Goal: Transaction & Acquisition: Book appointment/travel/reservation

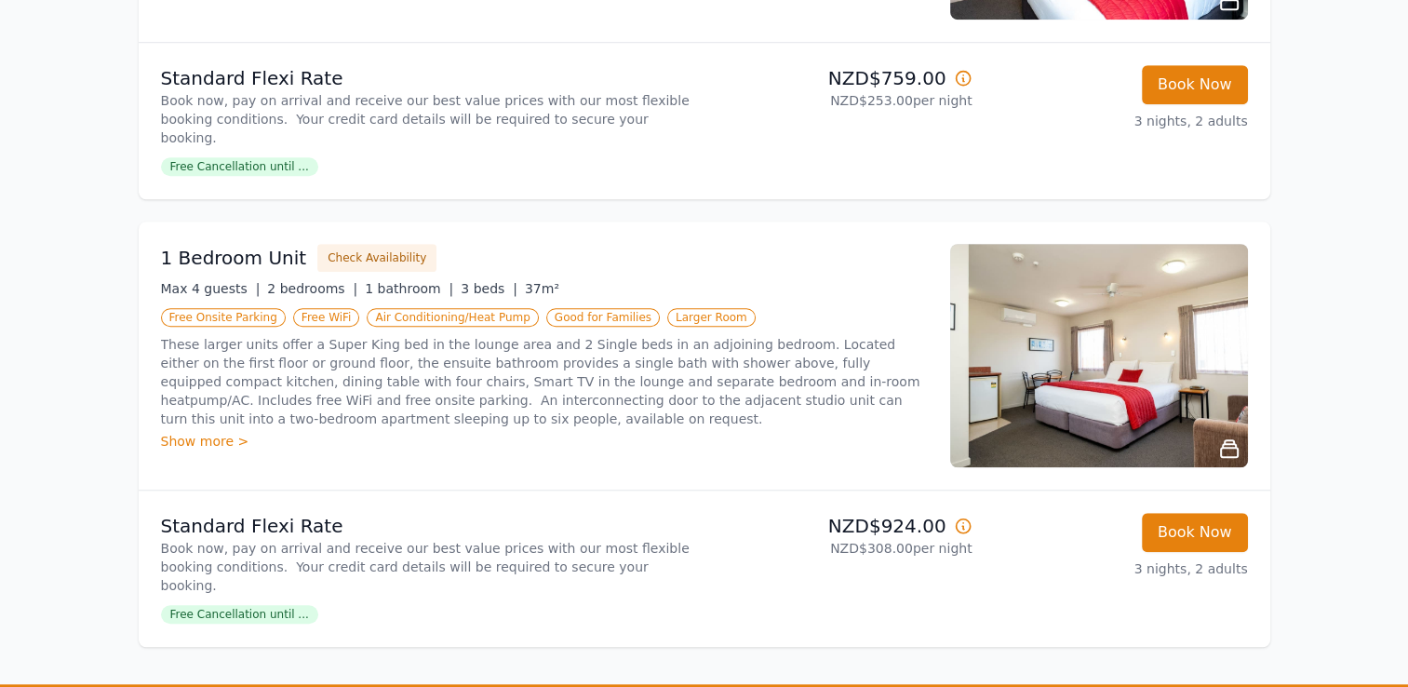
scroll to position [1396, 0]
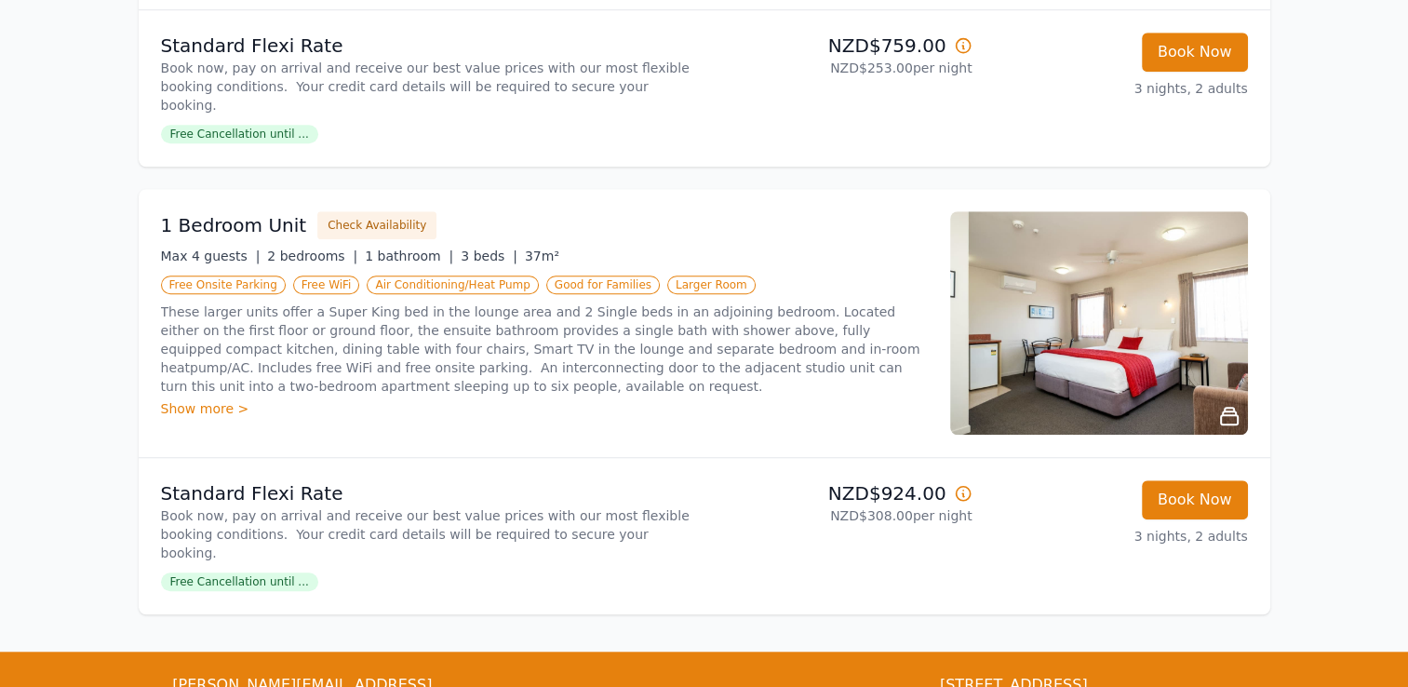
click at [1223, 408] on icon at bounding box center [1229, 416] width 17 height 17
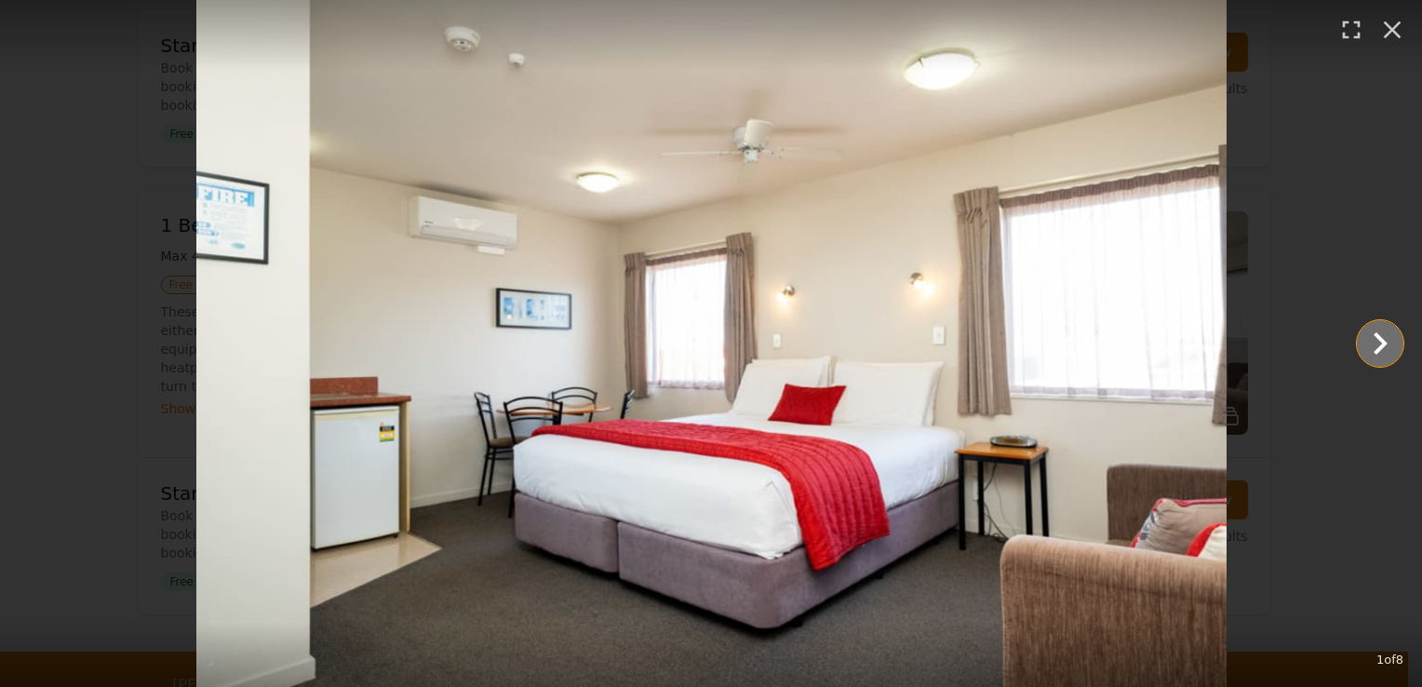
click at [1381, 341] on icon "Show slide 2 of 8" at bounding box center [1381, 343] width 14 height 22
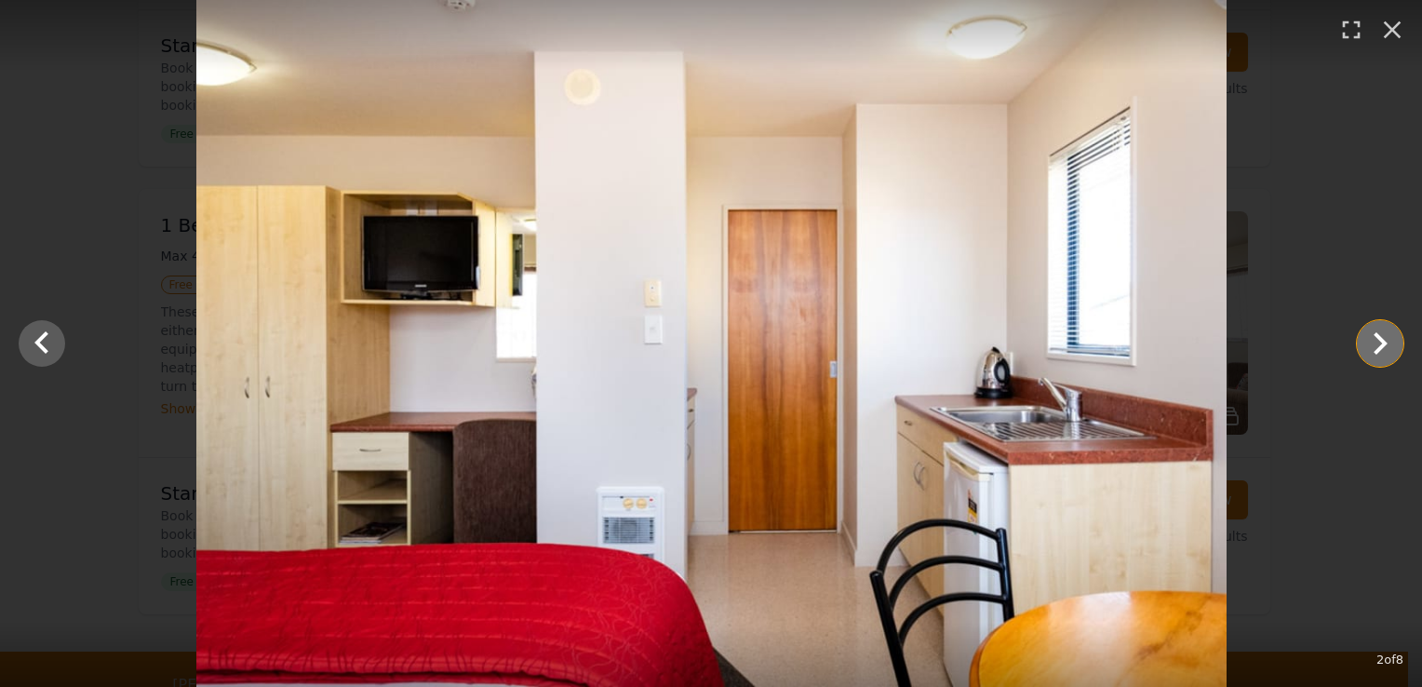
click at [1381, 341] on icon "Show slide 3 of 8" at bounding box center [1381, 343] width 14 height 22
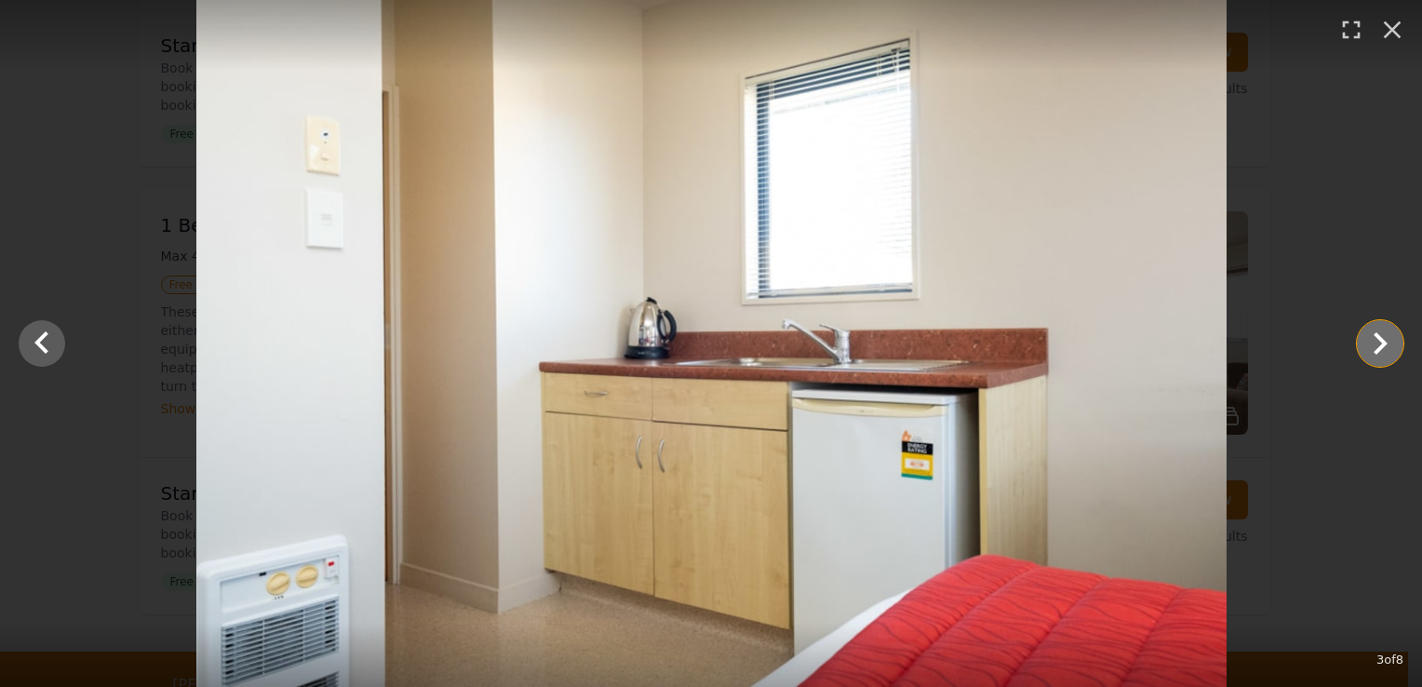
click at [1381, 341] on icon "Show slide 4 of 8" at bounding box center [1381, 343] width 14 height 22
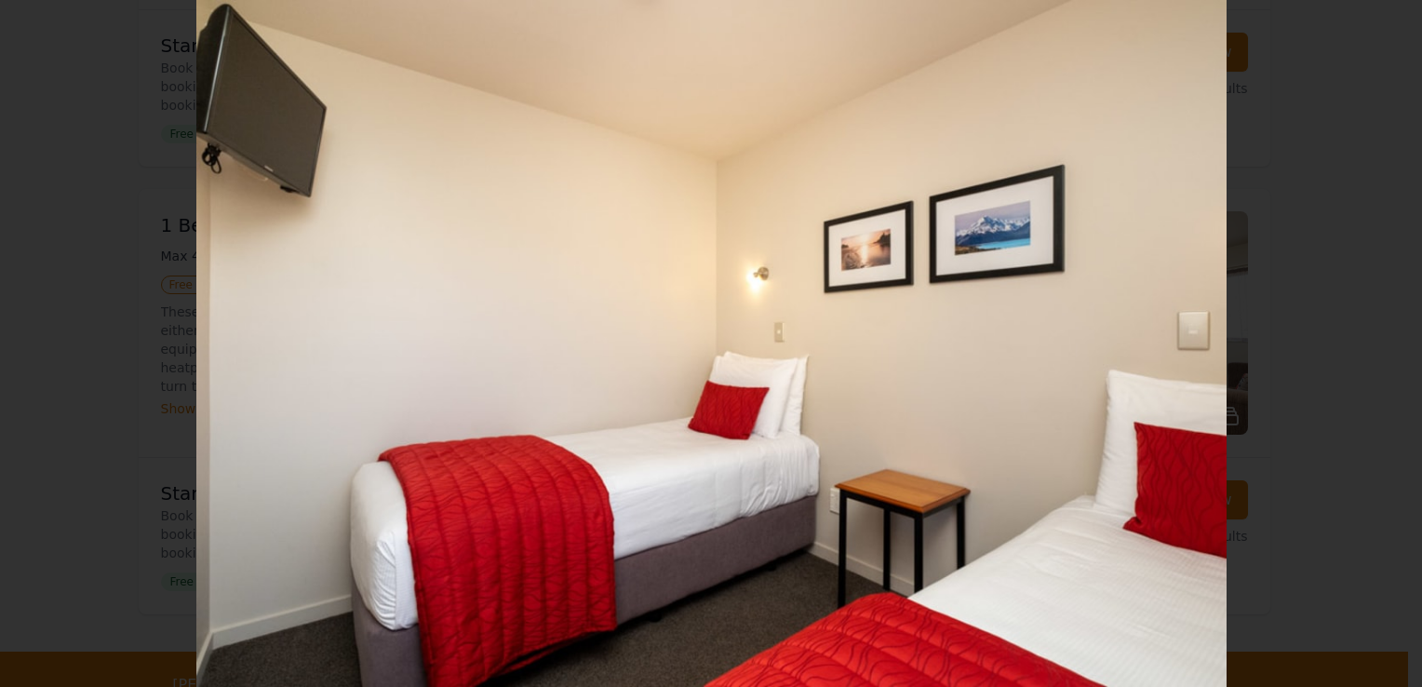
click at [1381, 341] on icon "Show slide 5 of 8" at bounding box center [1381, 343] width 14 height 22
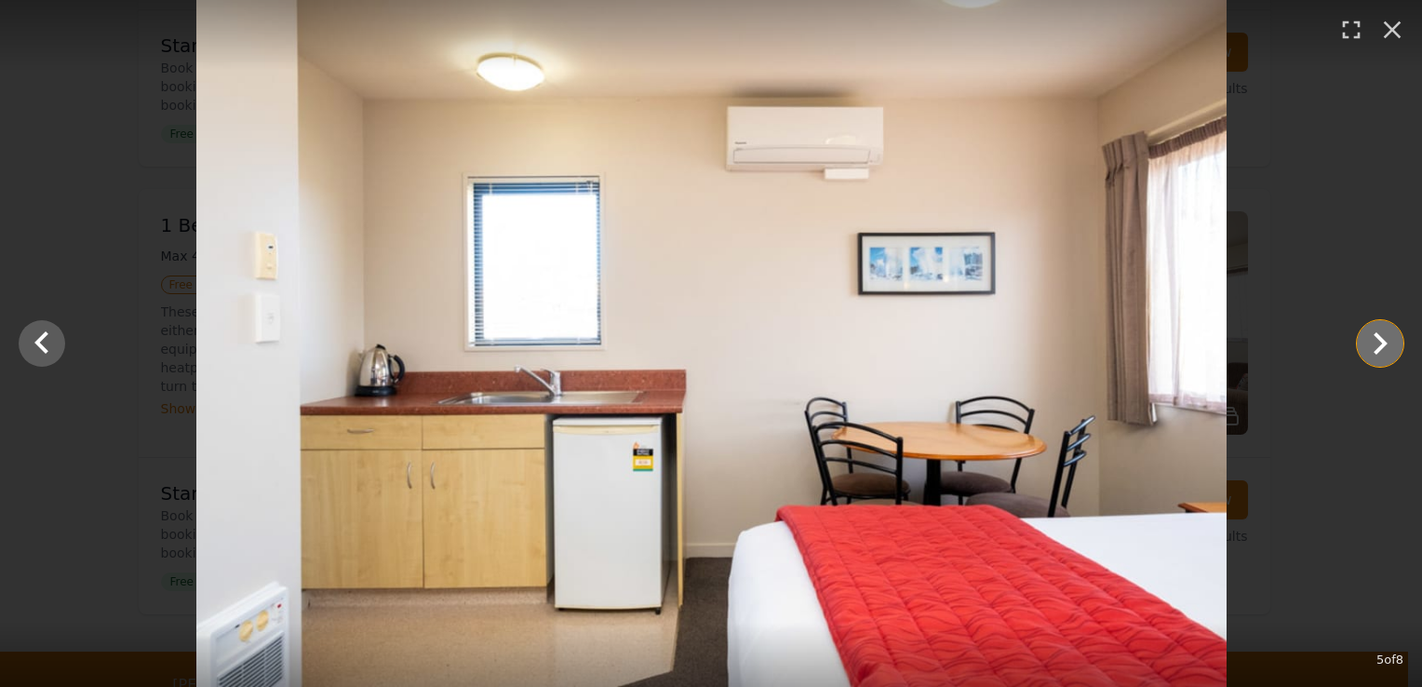
click at [1381, 341] on icon "Show slide 6 of 8" at bounding box center [1381, 343] width 14 height 22
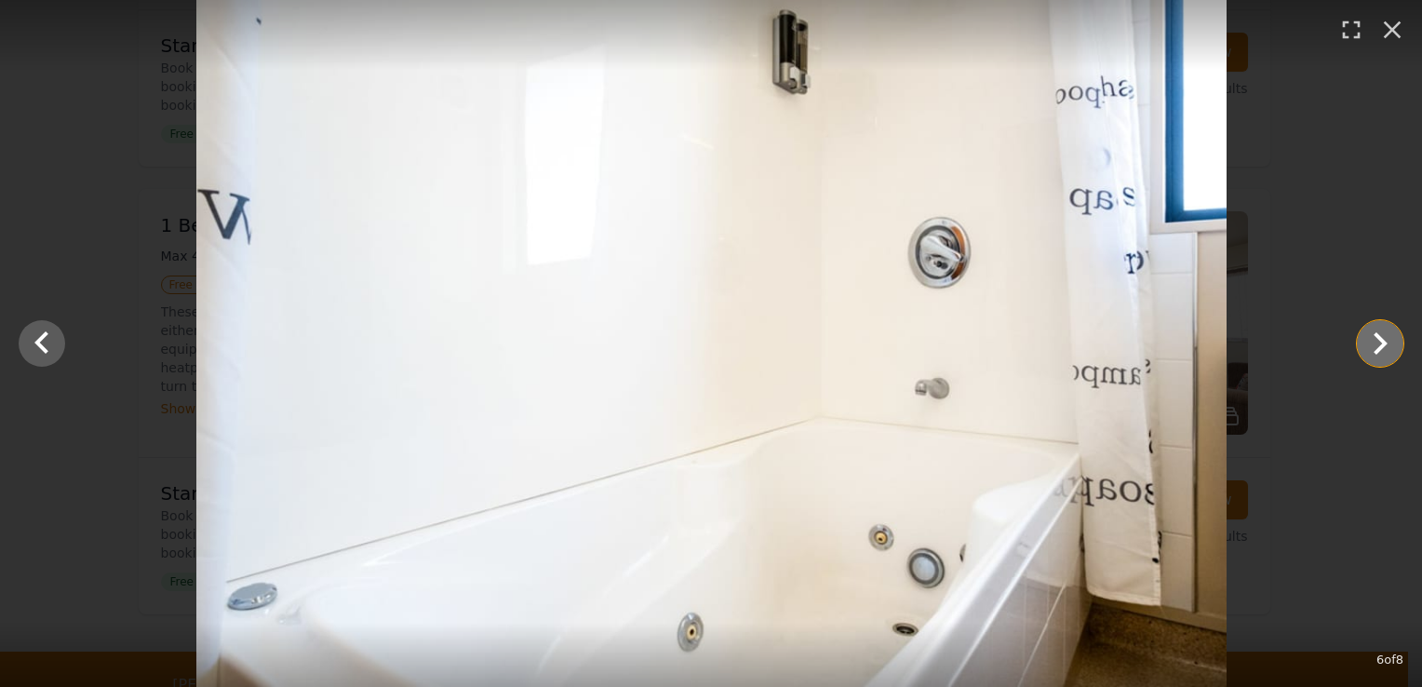
click at [1382, 341] on icon "Show slide 7 of 8" at bounding box center [1381, 343] width 14 height 22
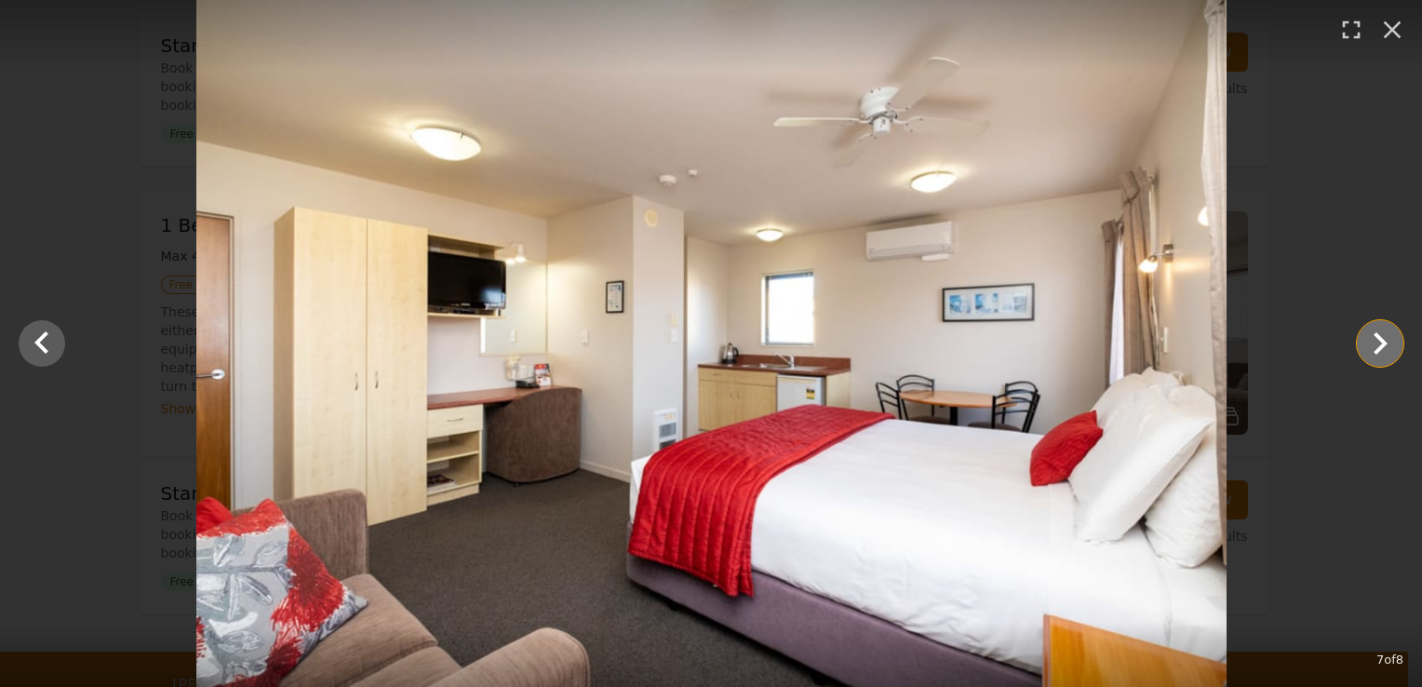
click at [1381, 341] on icon "Show slide 8 of 8" at bounding box center [1381, 343] width 14 height 22
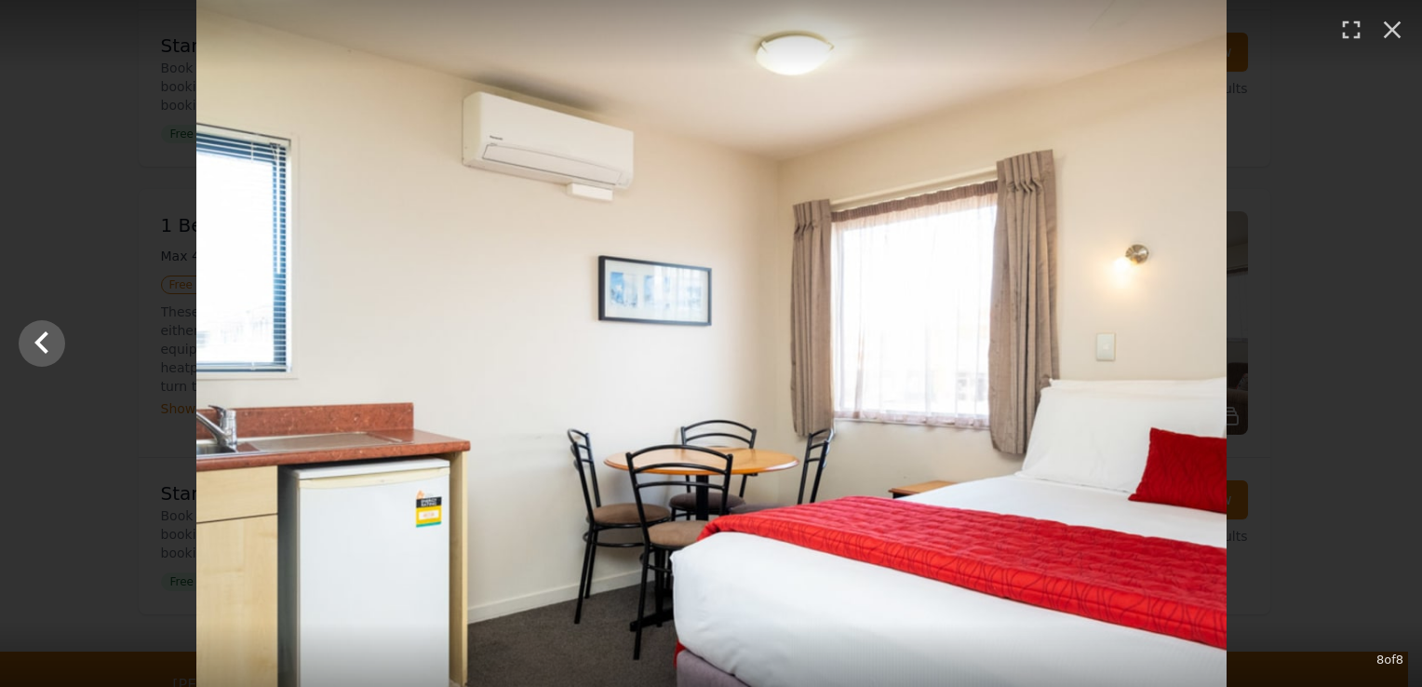
click at [1381, 341] on div at bounding box center [711, 343] width 1422 height 687
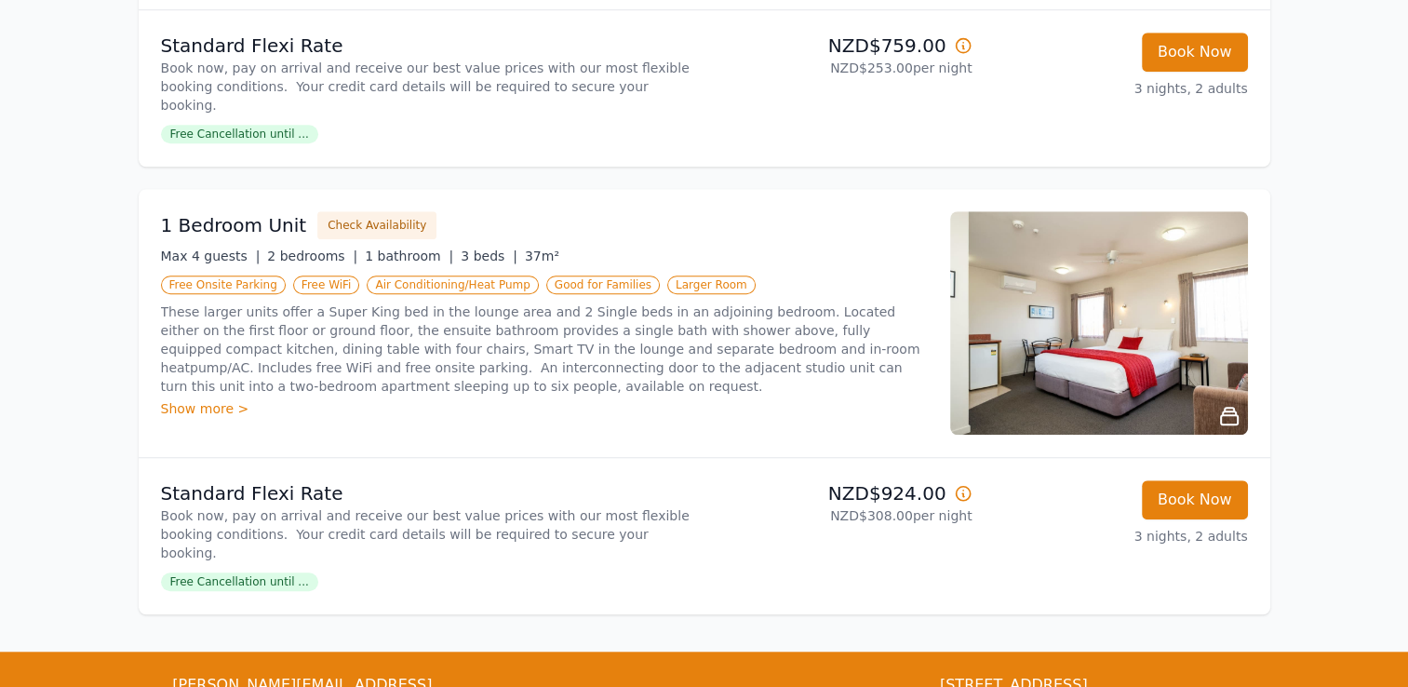
click at [212, 399] on div "Show more >" at bounding box center [544, 408] width 767 height 19
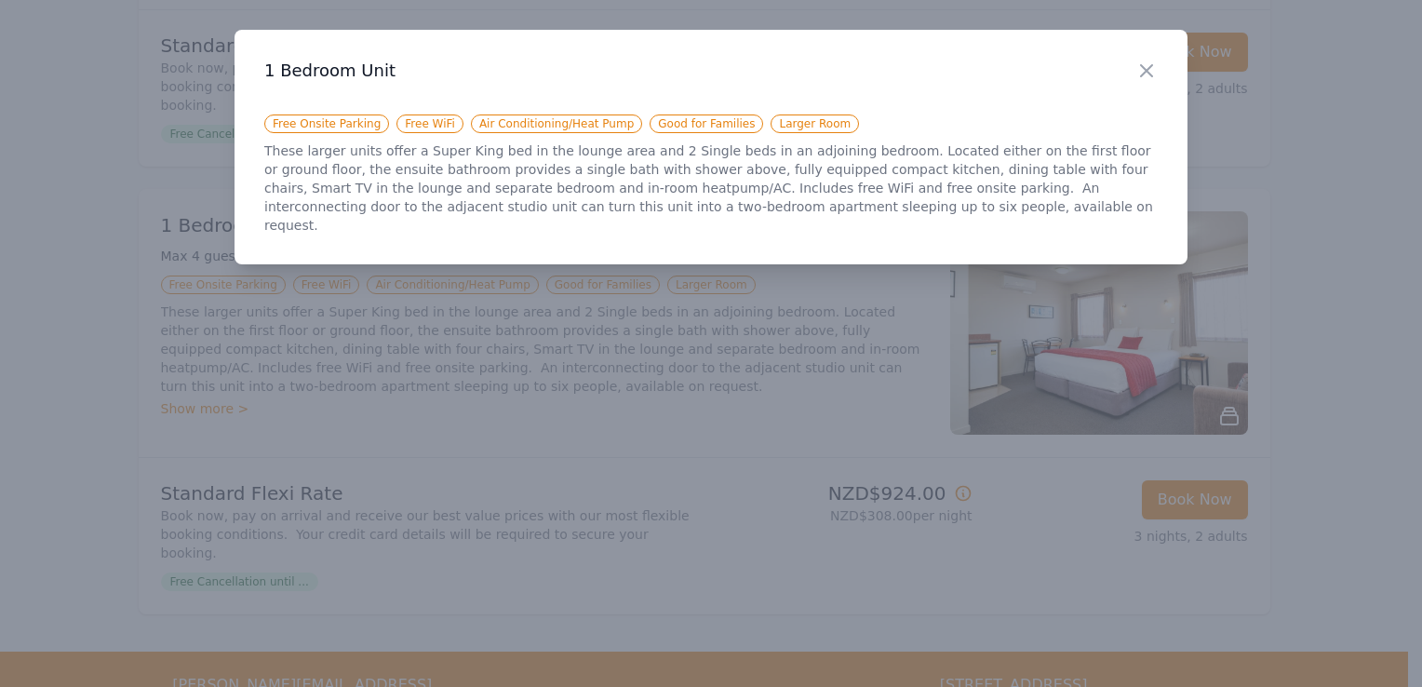
click at [588, 291] on div at bounding box center [711, 343] width 1422 height 687
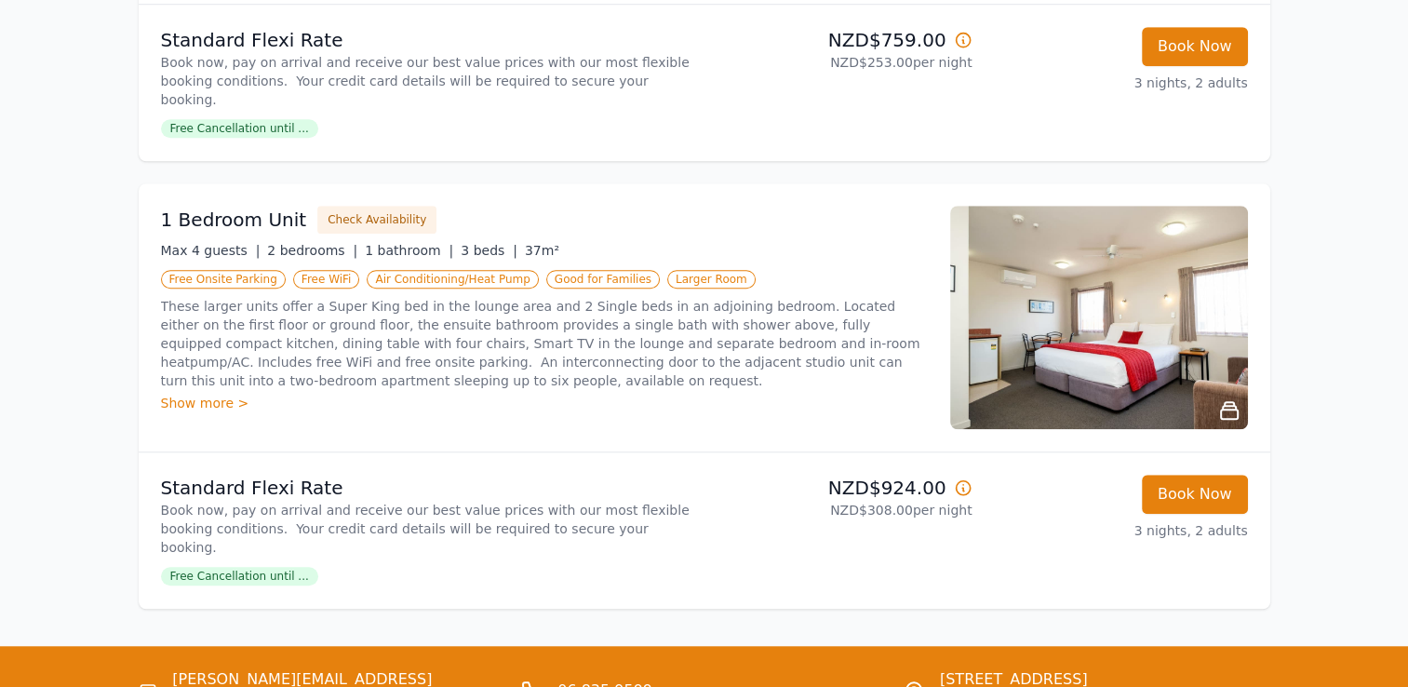
scroll to position [1411, 0]
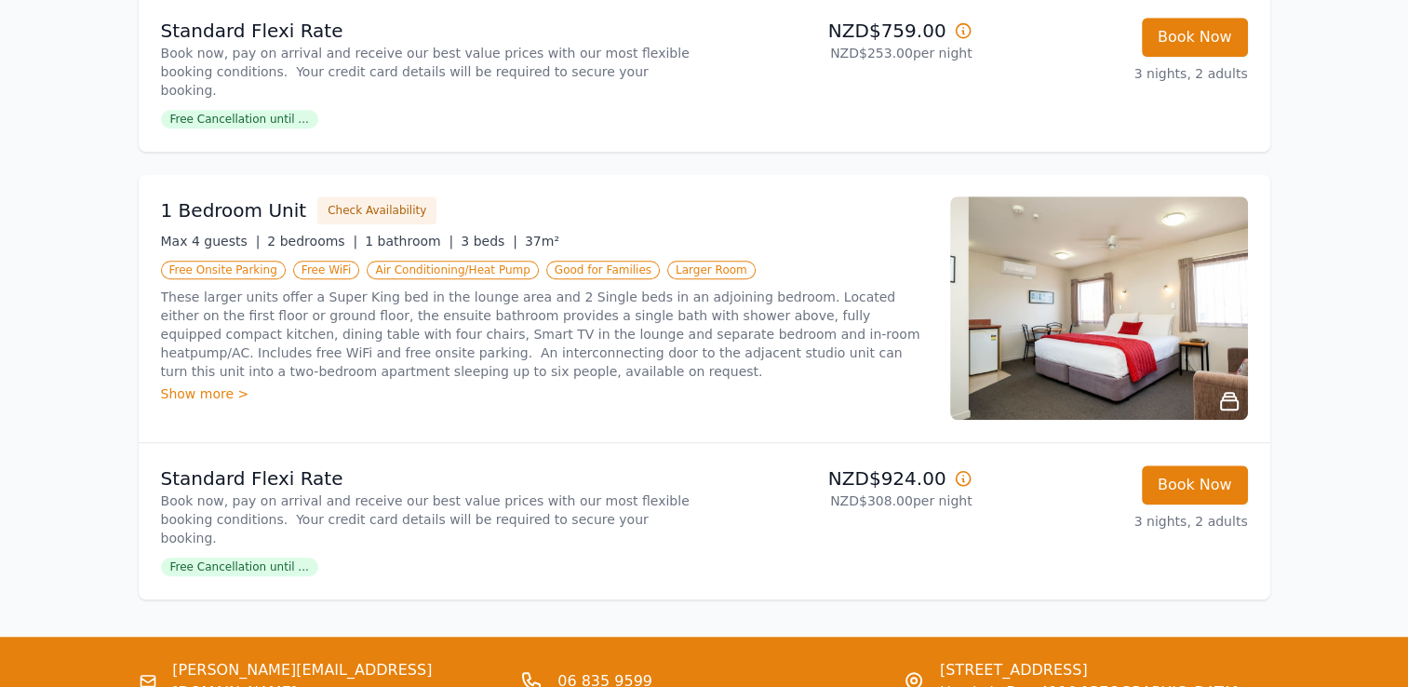
click at [961, 469] on icon at bounding box center [963, 478] width 19 height 19
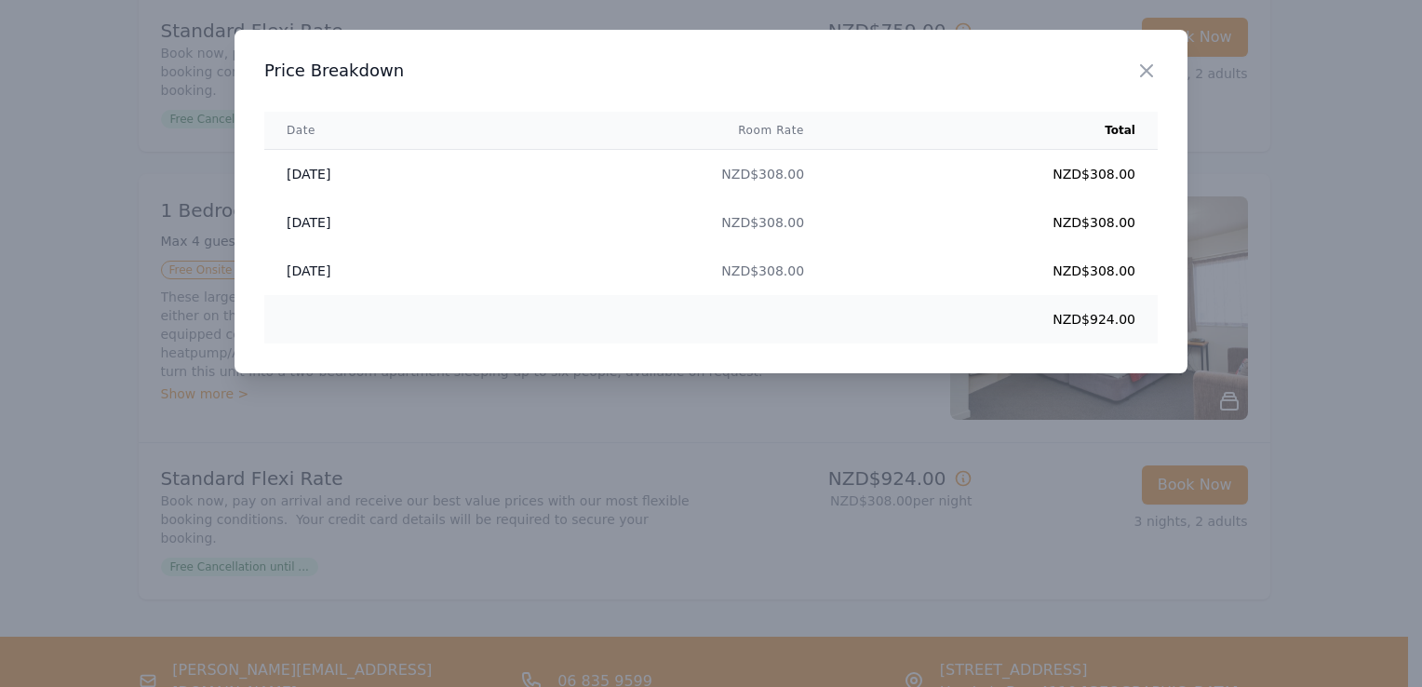
click at [1013, 421] on div at bounding box center [711, 343] width 1422 height 687
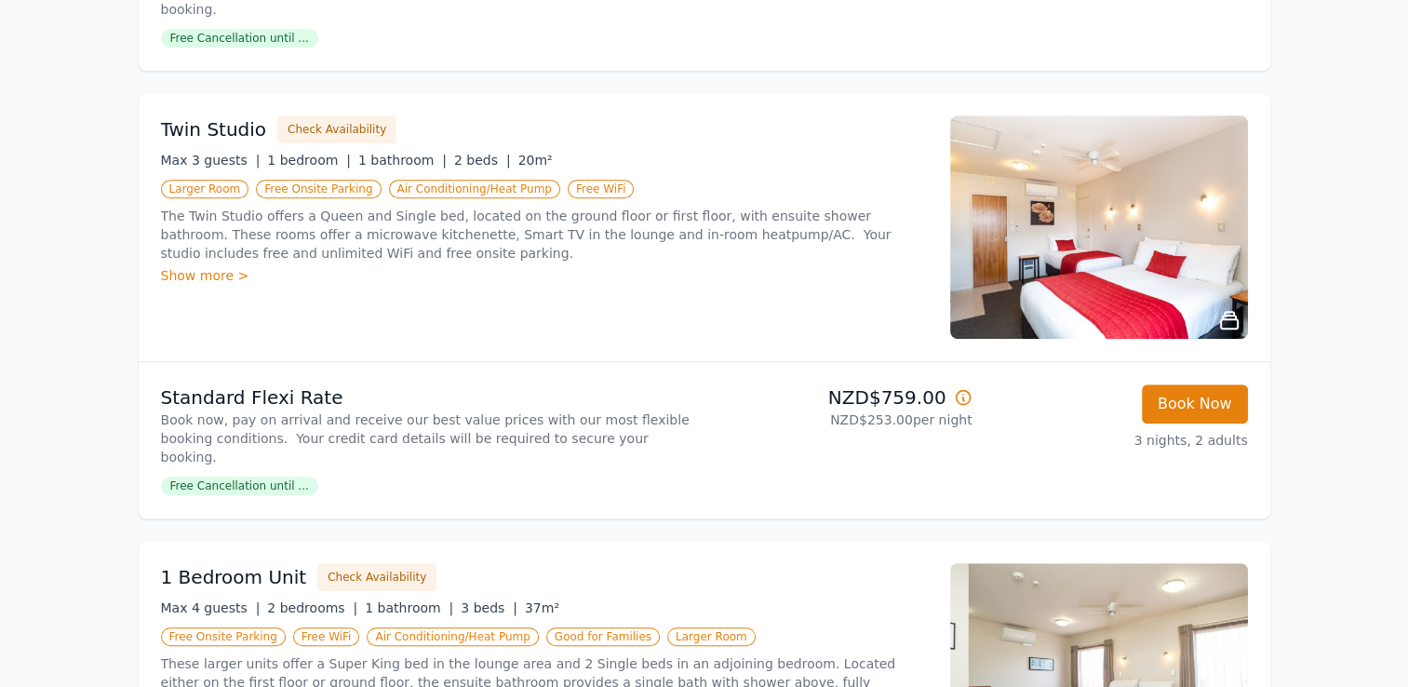
scroll to position [1039, 0]
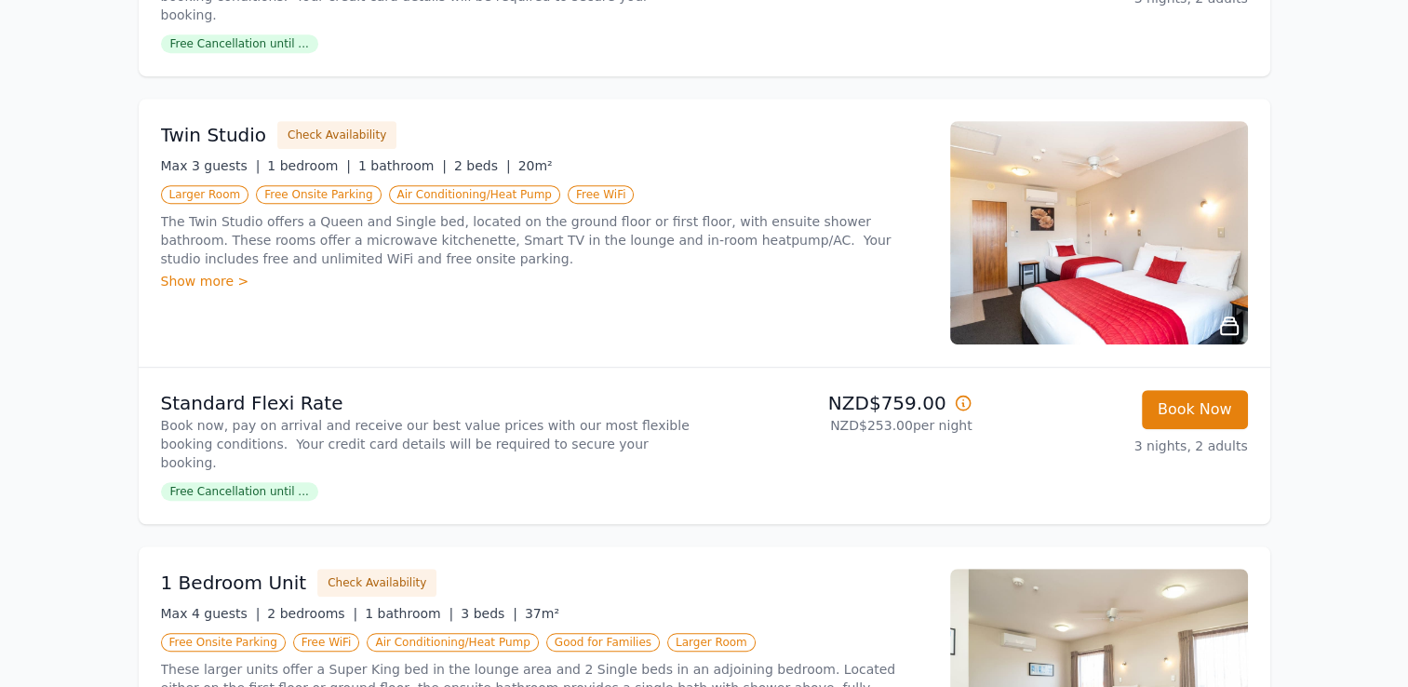
click at [1123, 262] on img at bounding box center [1099, 232] width 298 height 223
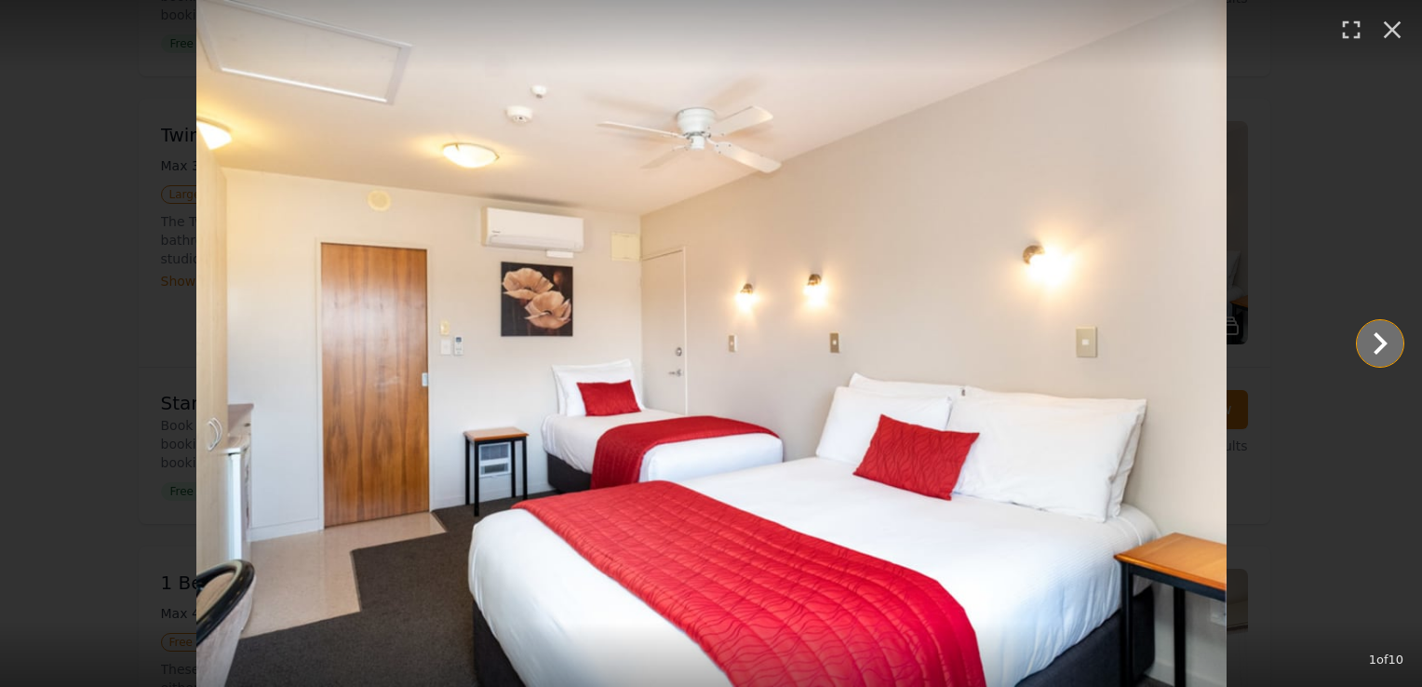
click at [1375, 337] on icon "Show slide 2 of 10" at bounding box center [1380, 343] width 45 height 45
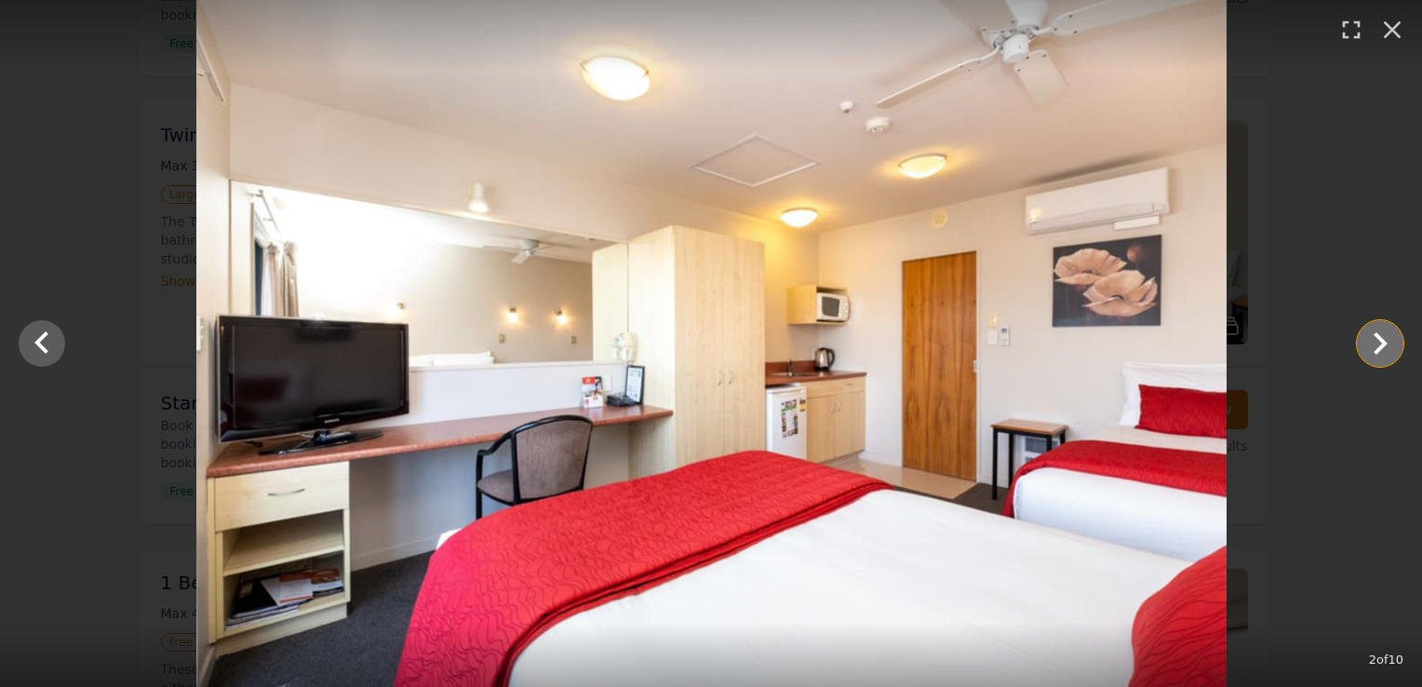
click at [1375, 337] on icon "Show slide 3 of 10" at bounding box center [1380, 343] width 45 height 45
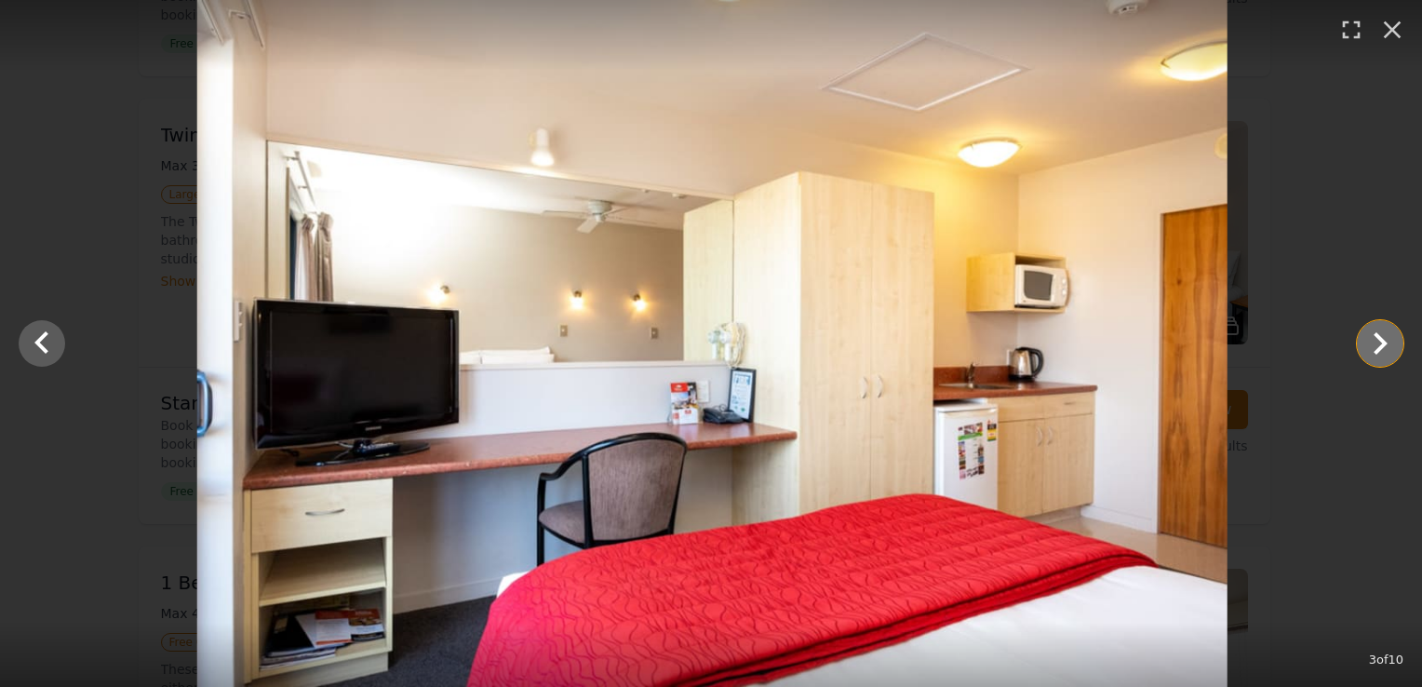
click at [1375, 337] on icon "Show slide 4 of 10" at bounding box center [1380, 343] width 45 height 45
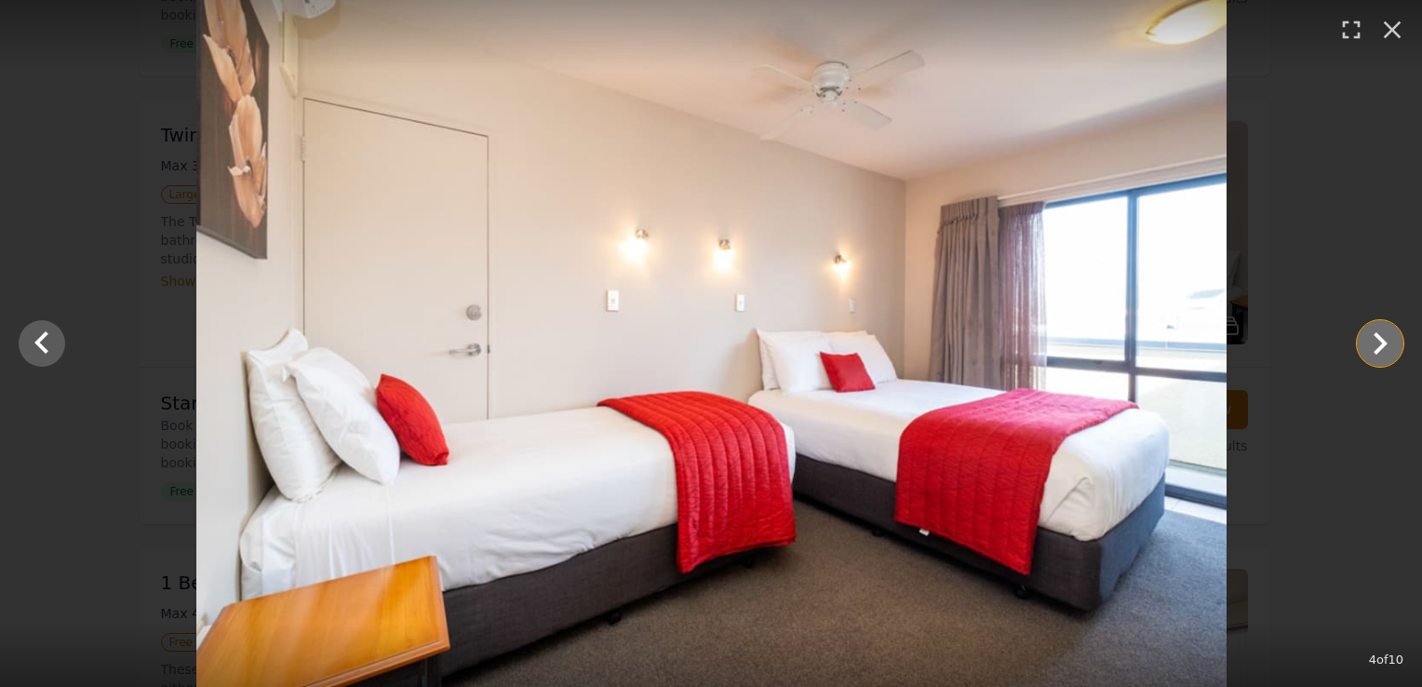
click at [1375, 337] on icon "Show slide 5 of 10" at bounding box center [1380, 343] width 45 height 45
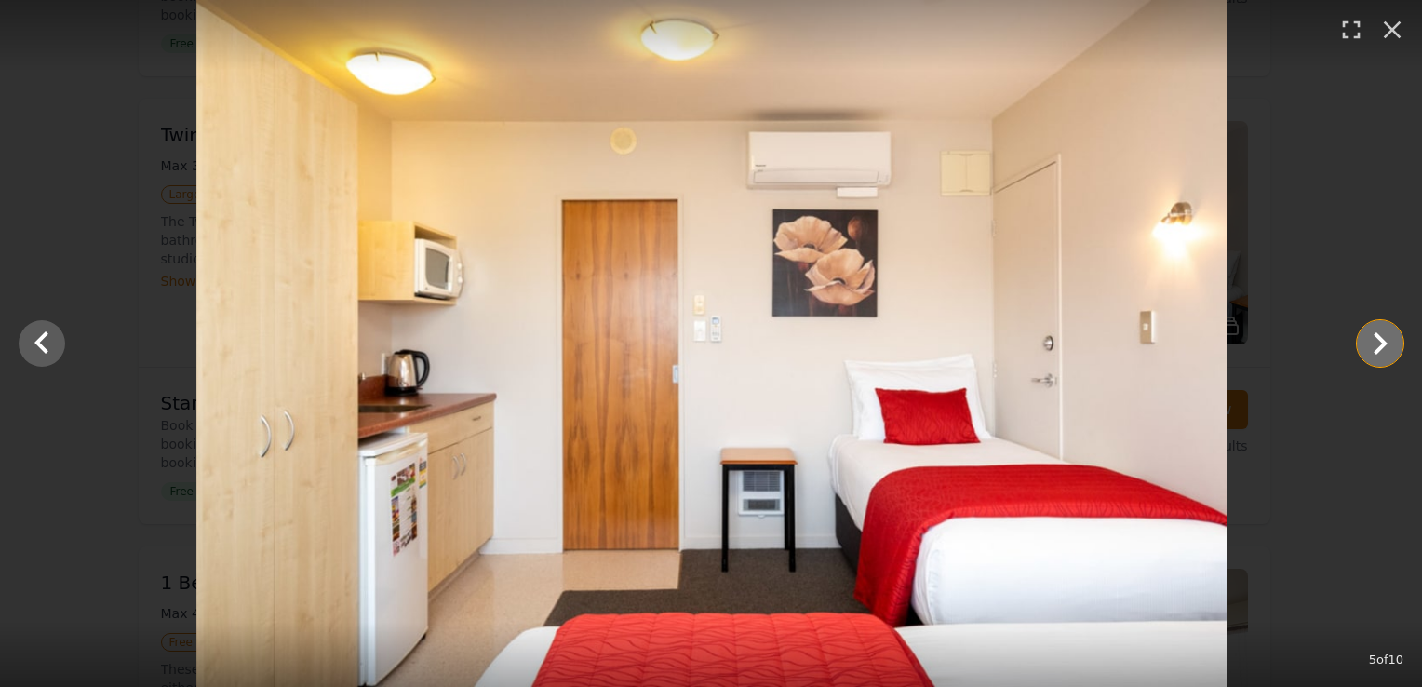
click at [1375, 337] on icon "Show slide 6 of 10" at bounding box center [1380, 343] width 45 height 45
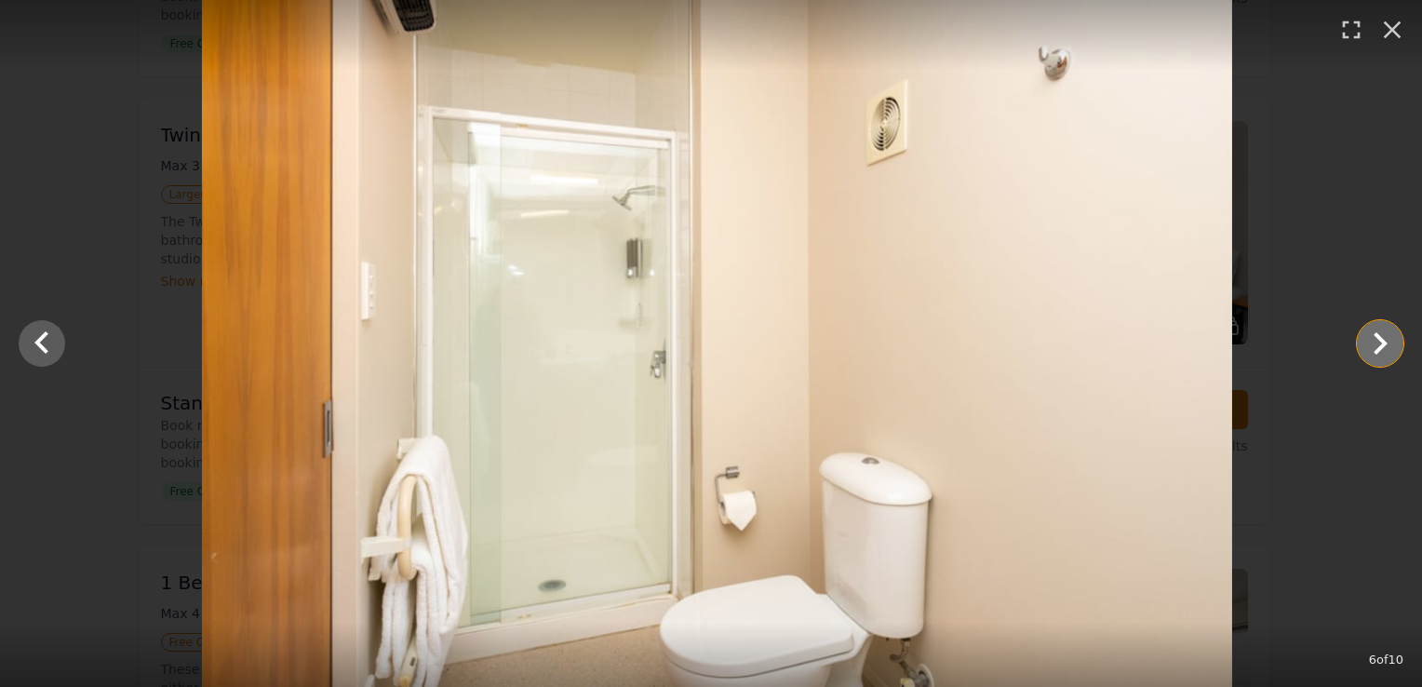
click at [1375, 337] on icon "Show slide 7 of 10" at bounding box center [1380, 343] width 45 height 45
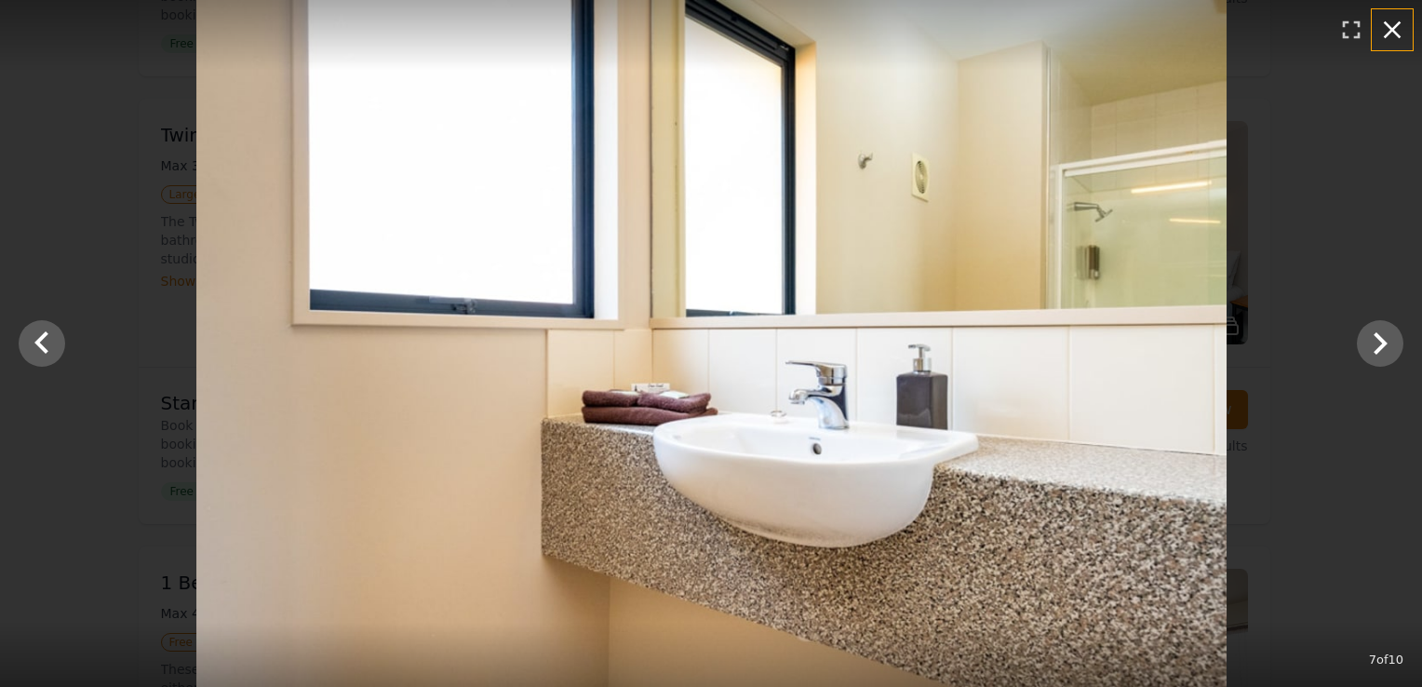
click at [1391, 35] on icon "button" at bounding box center [1392, 30] width 30 height 30
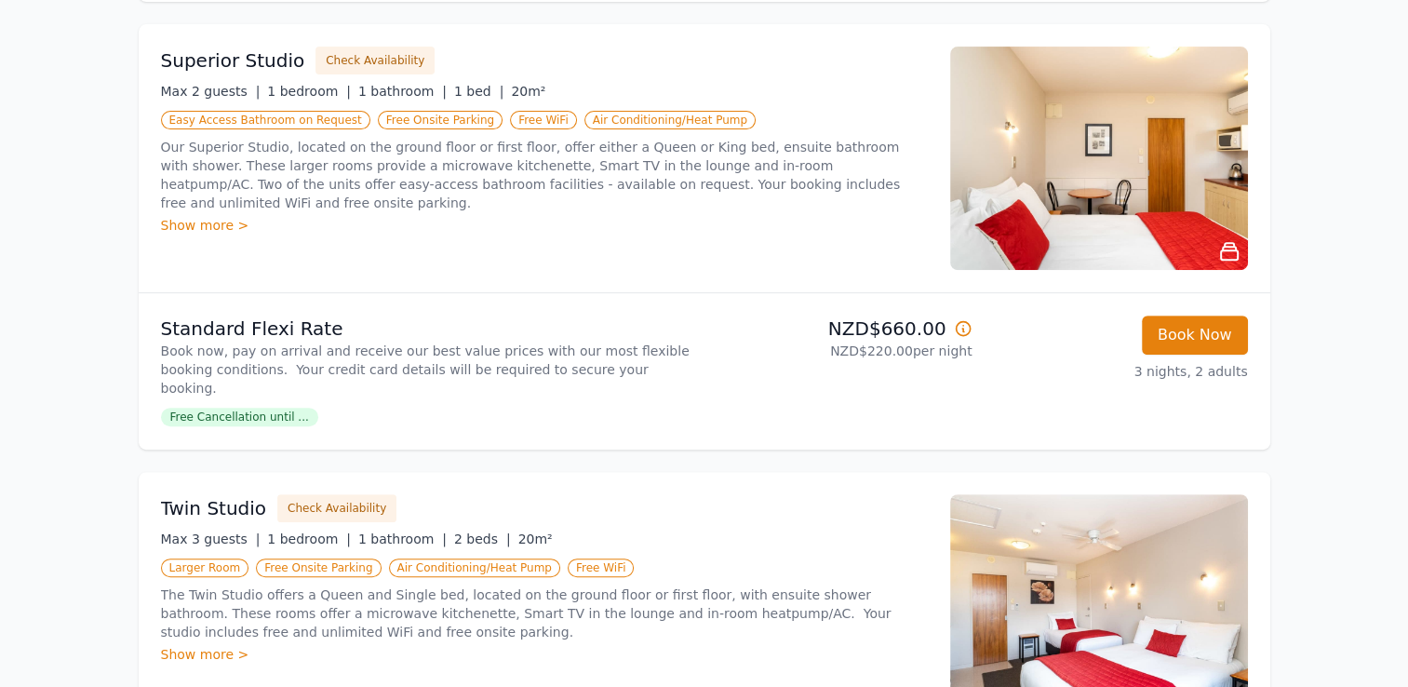
scroll to position [573, 0]
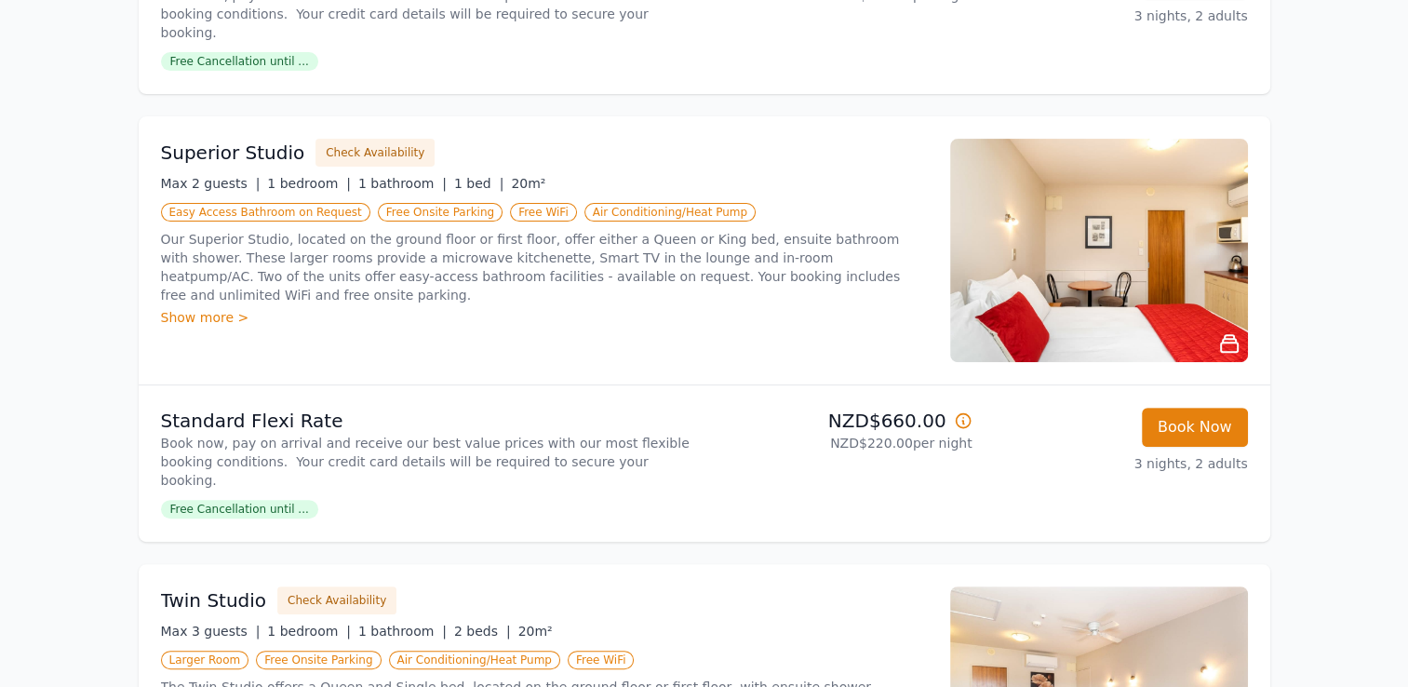
click at [1197, 284] on img at bounding box center [1099, 250] width 298 height 223
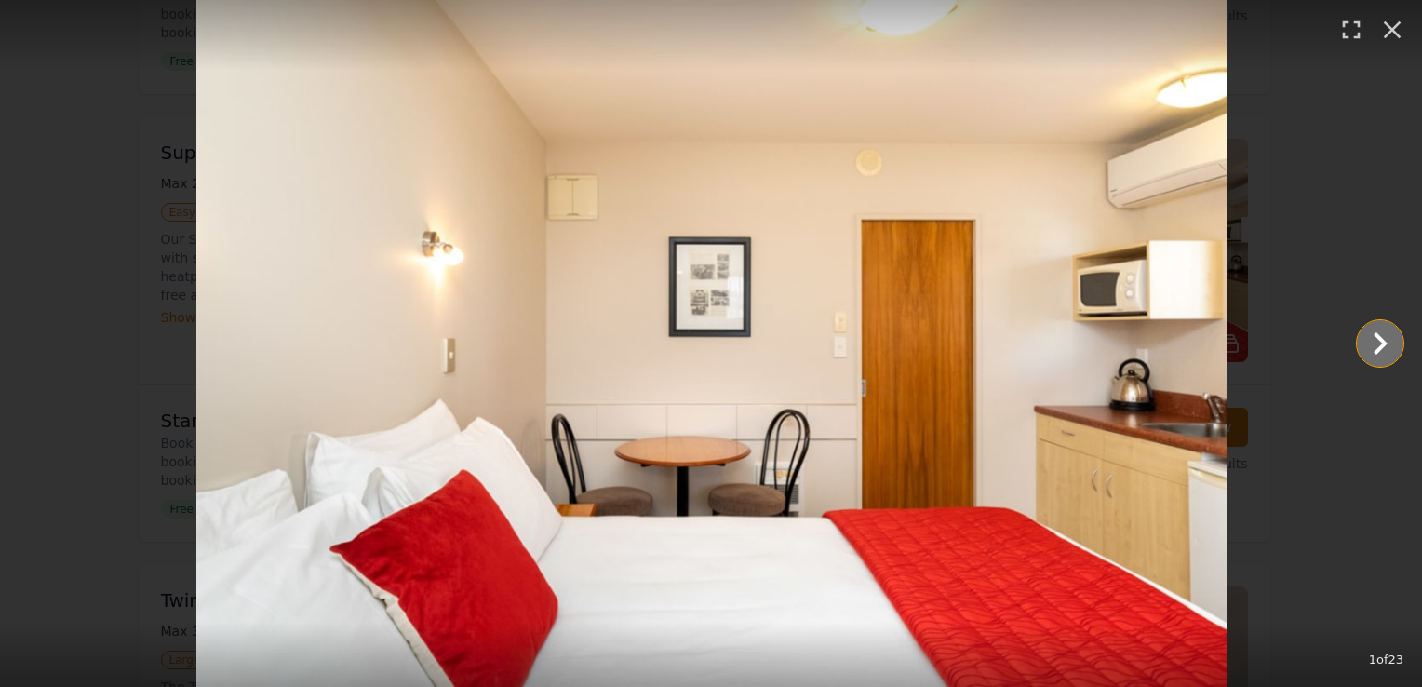
click at [1377, 336] on icon "Show slide 2 of 23" at bounding box center [1381, 343] width 14 height 22
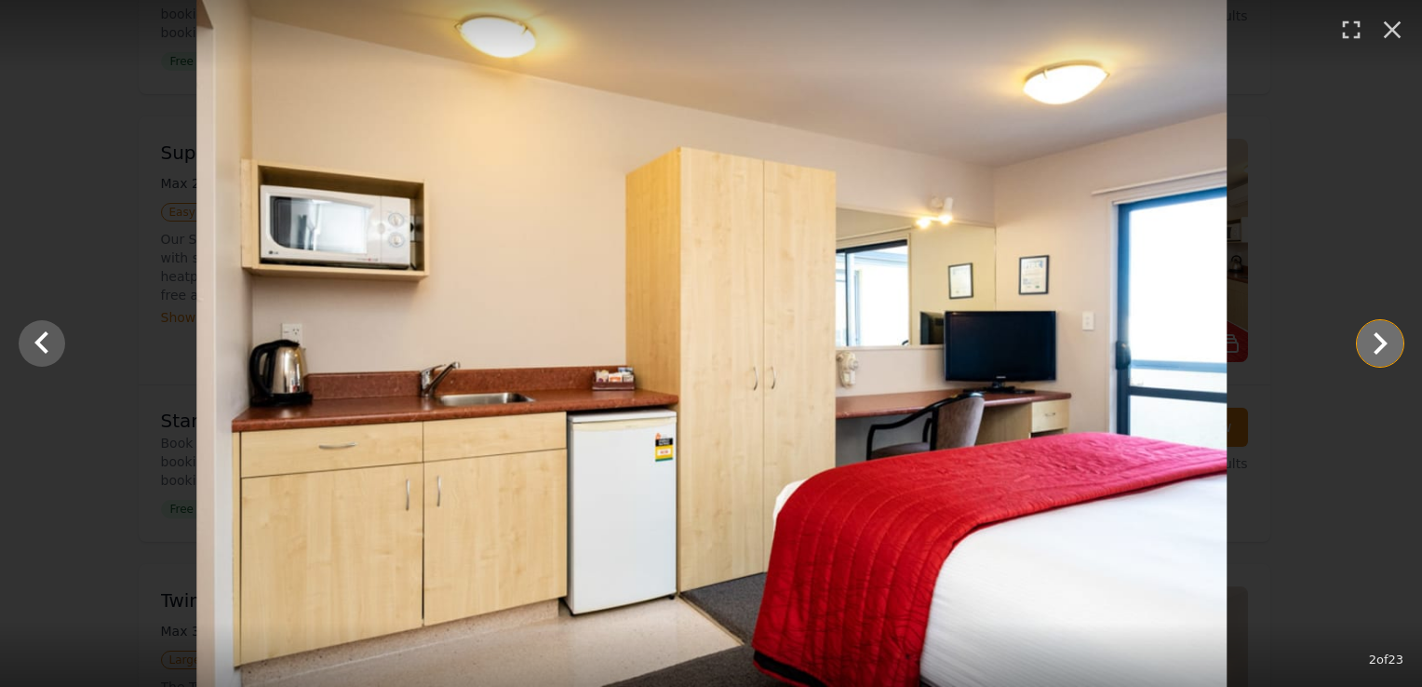
click at [1377, 336] on icon "Show slide 3 of 23" at bounding box center [1381, 343] width 14 height 22
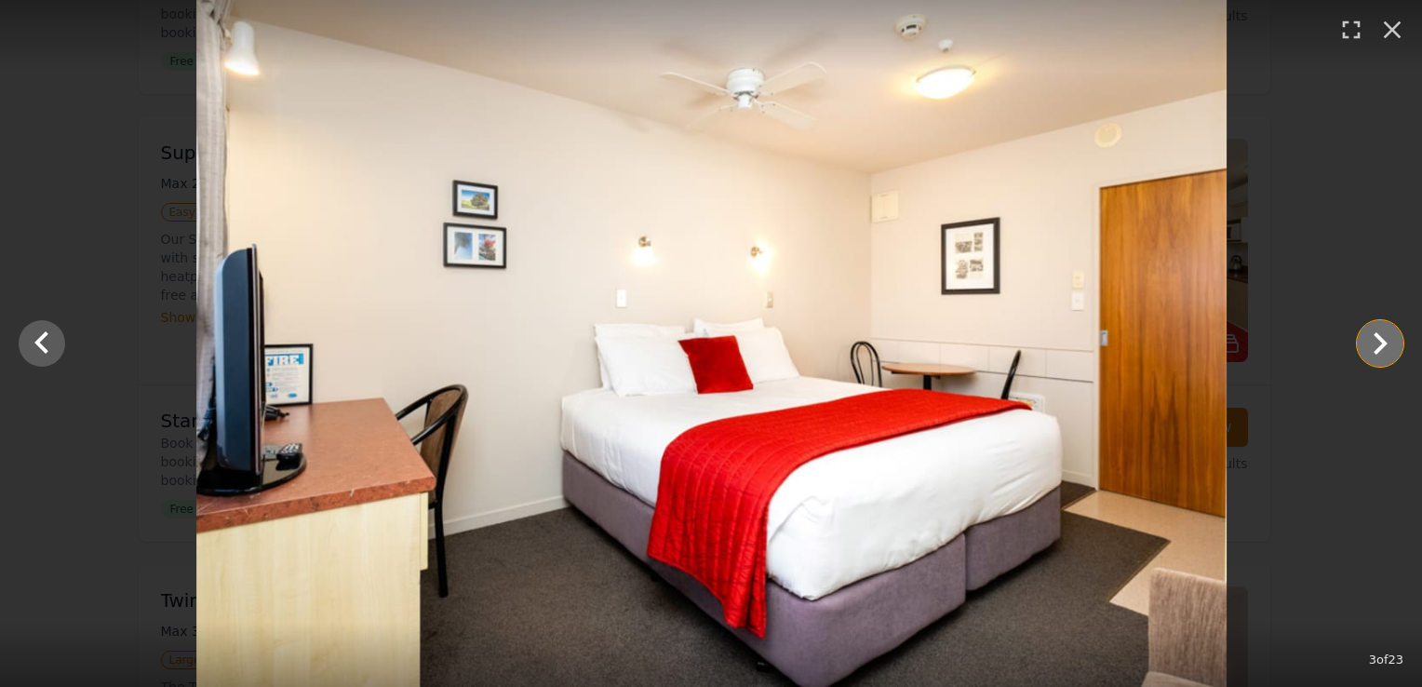
click at [1377, 336] on icon "Show slide 4 of 23" at bounding box center [1381, 343] width 14 height 22
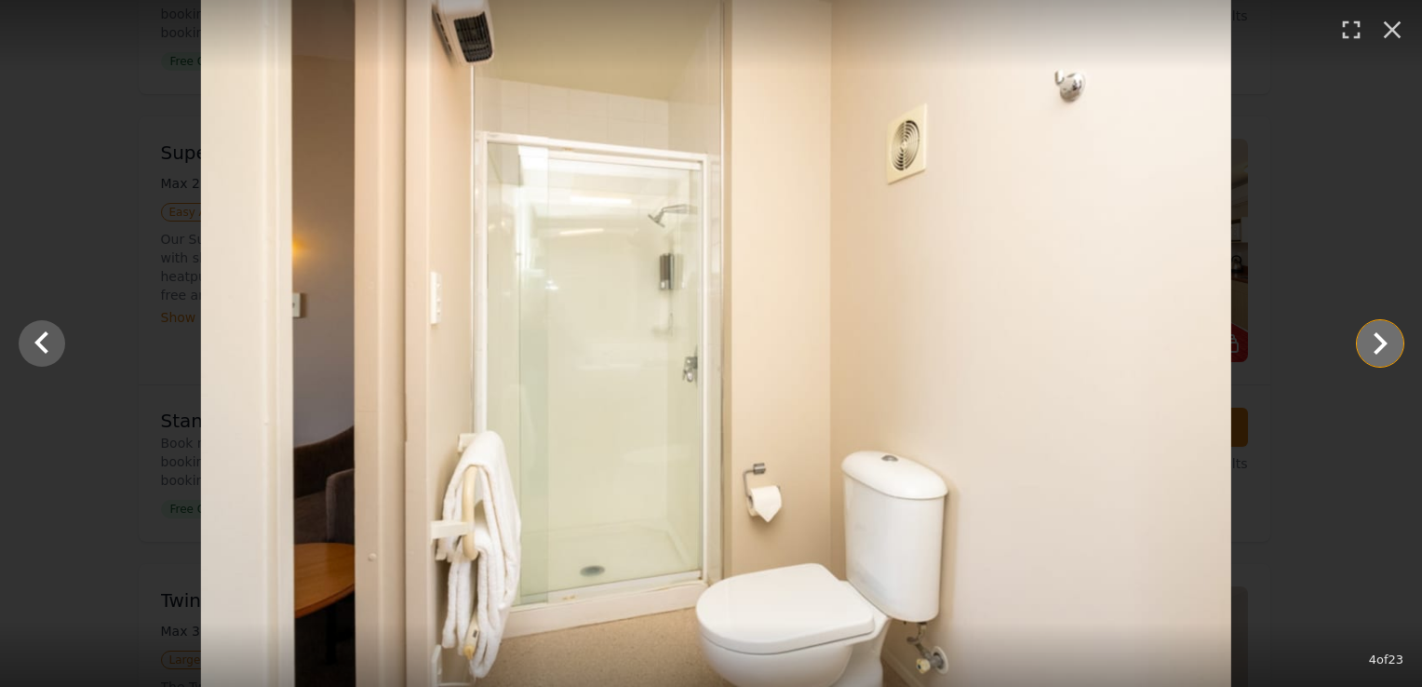
click at [1377, 336] on icon "Show slide 5 of 23" at bounding box center [1381, 343] width 14 height 22
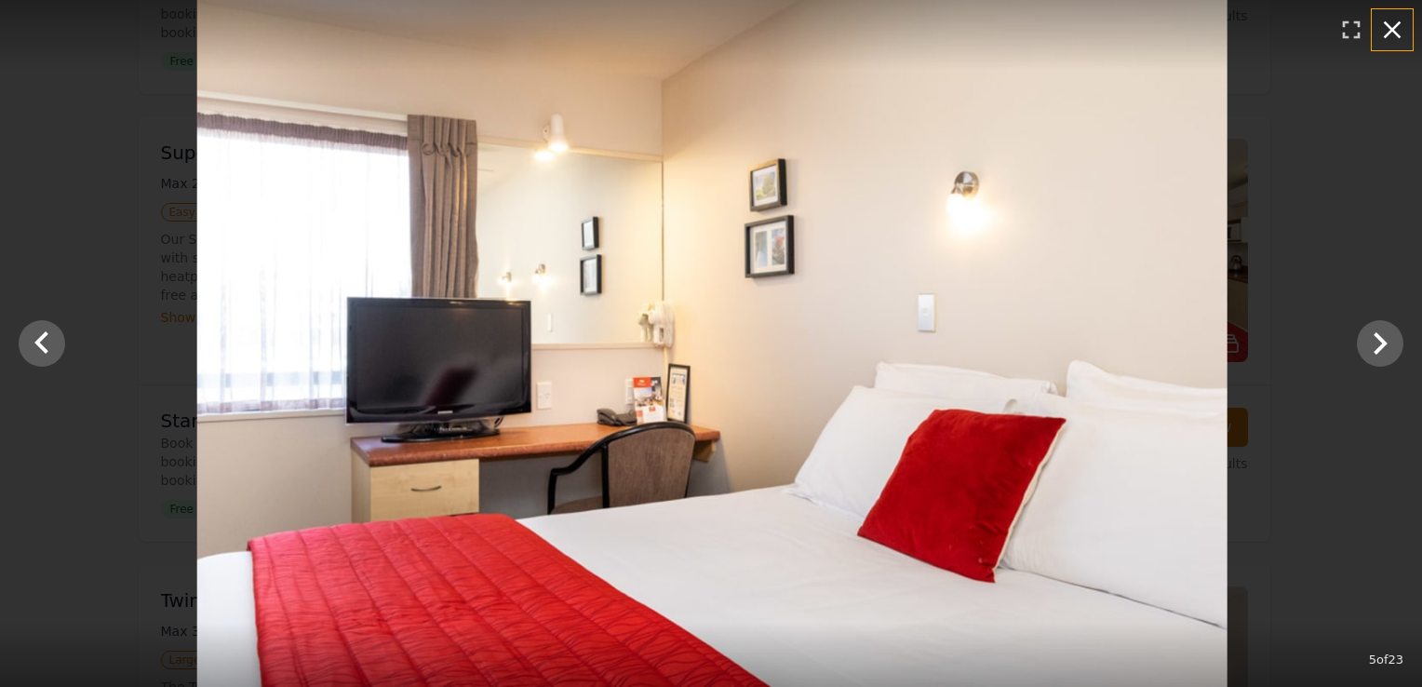
click at [1398, 25] on icon "button" at bounding box center [1392, 30] width 30 height 30
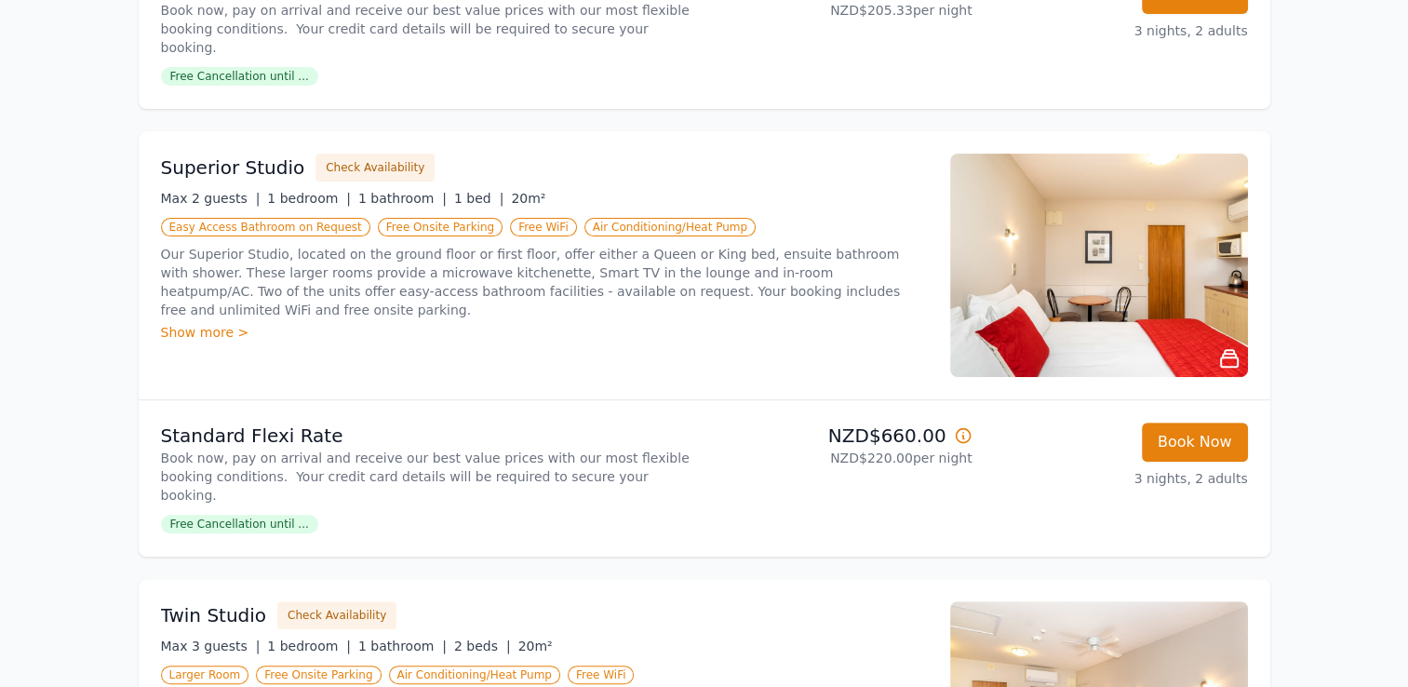
scroll to position [0, 0]
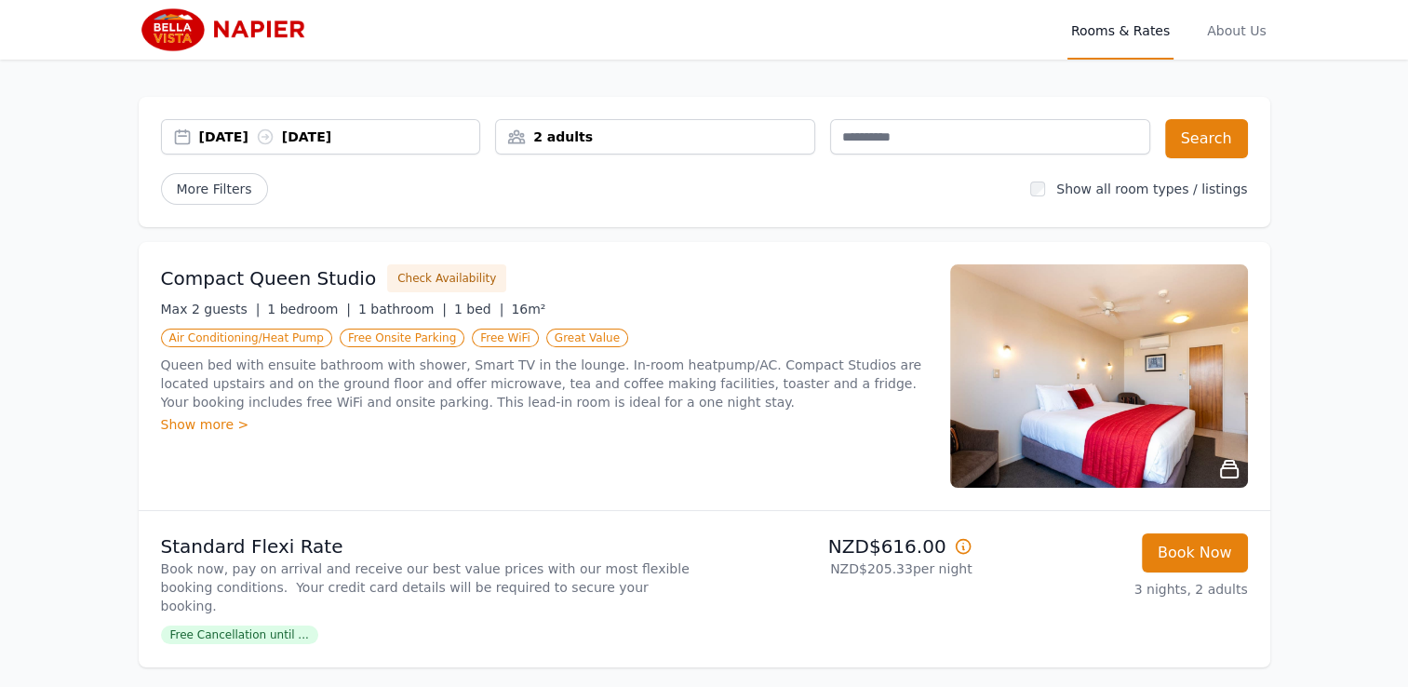
click at [378, 128] on div "[DATE] [DATE]" at bounding box center [339, 137] width 281 height 19
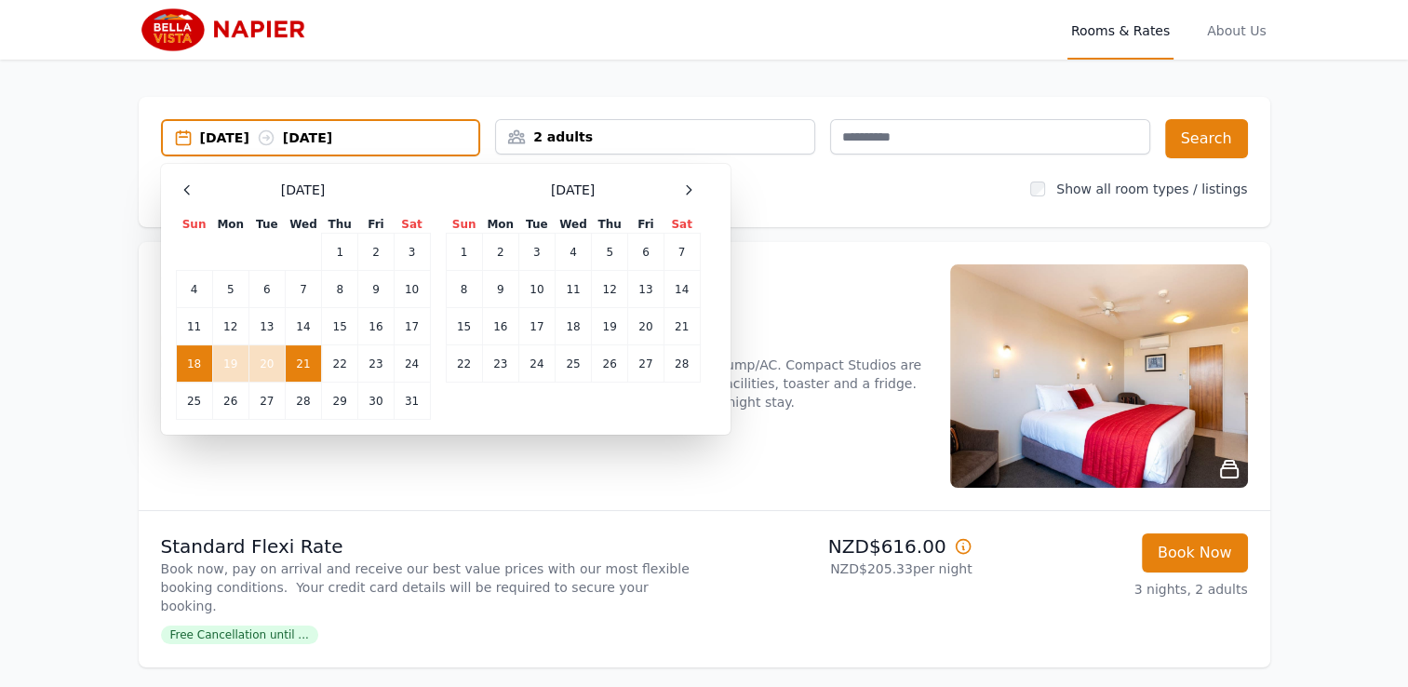
click at [195, 367] on td "18" at bounding box center [194, 363] width 36 height 37
click at [235, 404] on td "26" at bounding box center [230, 401] width 36 height 37
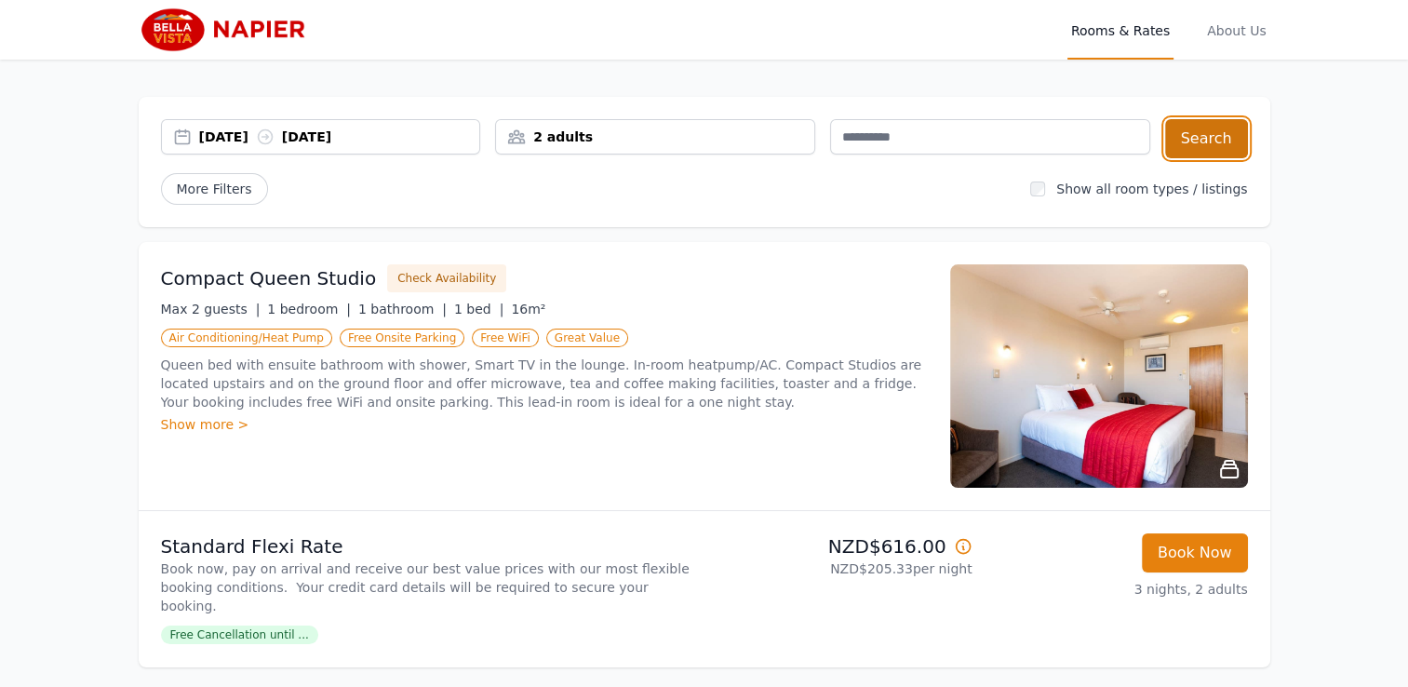
click at [1212, 141] on button "Search" at bounding box center [1206, 138] width 83 height 39
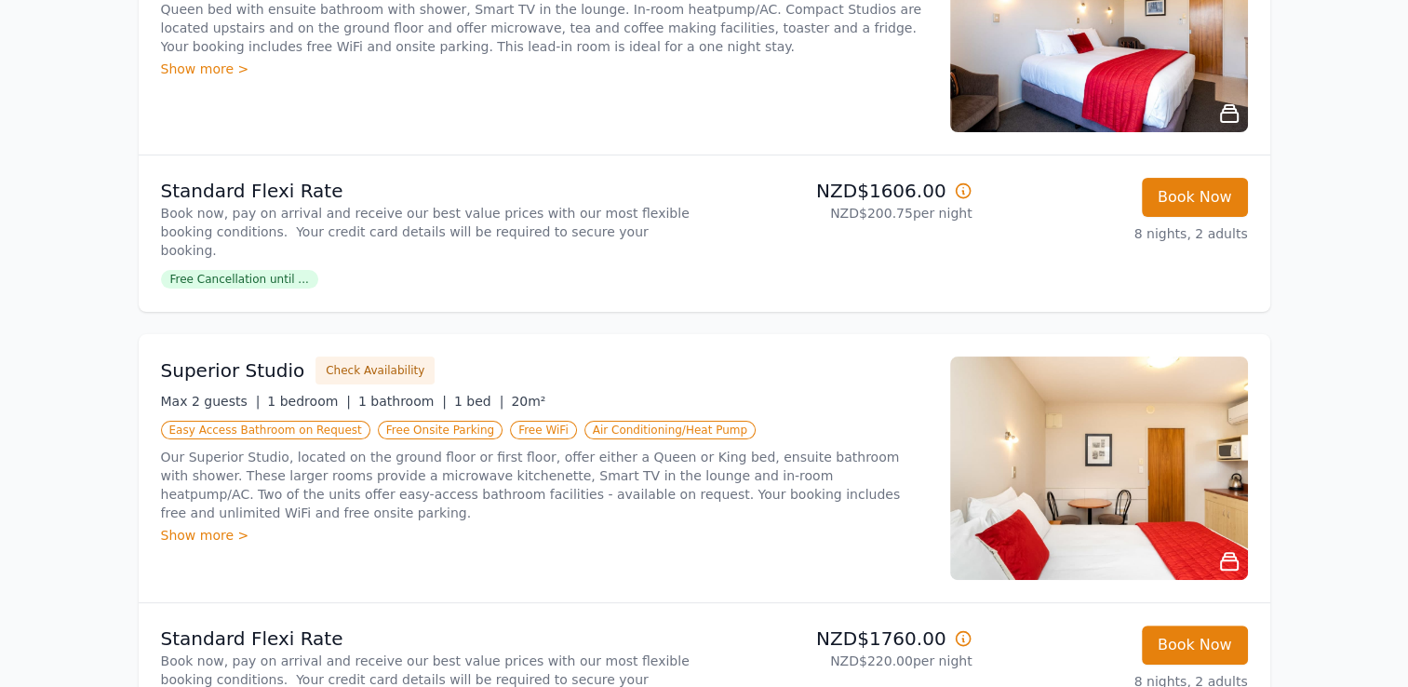
scroll to position [15, 0]
